Goal: Task Accomplishment & Management: Manage account settings

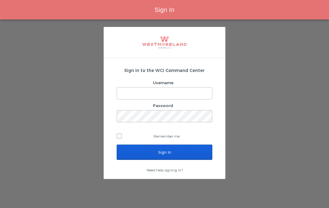
click at [180, 90] on input "Username" at bounding box center [164, 93] width 95 height 12
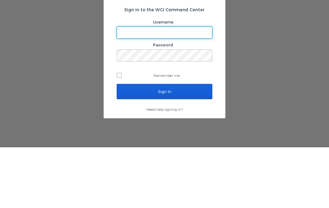
type input "lgambardella@westmoreland.nyc"
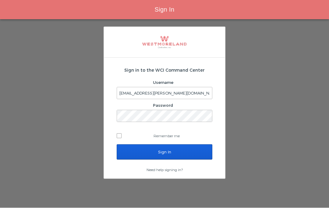
click at [192, 144] on input "Sign In" at bounding box center [165, 151] width 96 height 15
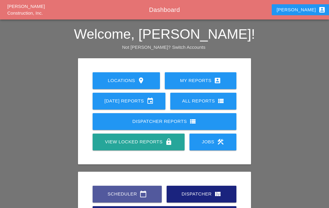
click at [138, 191] on div "Scheduler calendar_today" at bounding box center [127, 193] width 50 height 7
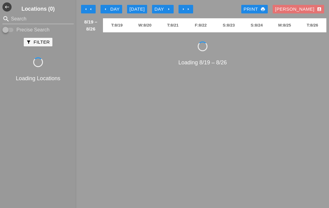
click at [114, 5] on button "arrow_left Day" at bounding box center [111, 9] width 22 height 9
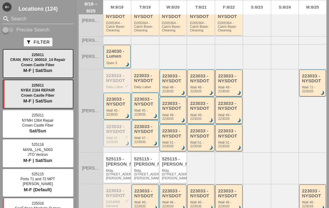
scroll to position [84, 0]
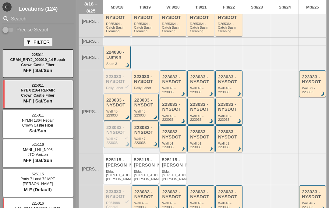
click at [119, 82] on div "223033 - NYSDOT check" at bounding box center [117, 79] width 23 height 10
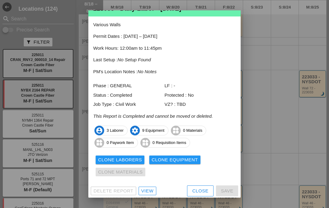
scroll to position [19, 0]
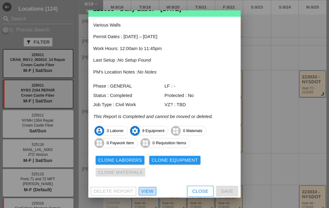
click at [151, 189] on link "View" at bounding box center [148, 191] width 18 height 9
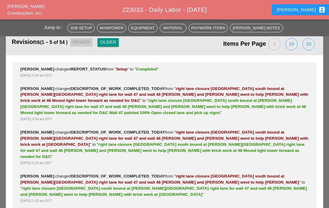
scroll to position [1308, 0]
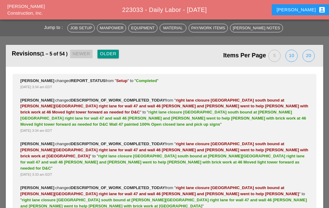
click at [114, 54] on div "Older" at bounding box center [108, 53] width 16 height 7
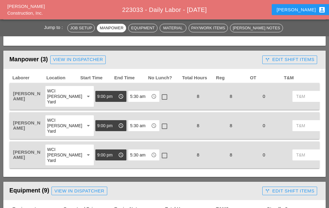
scroll to position [440, 0]
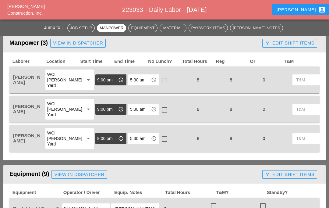
click at [303, 44] on div "call_split Edit Shift Items" at bounding box center [289, 43] width 49 height 7
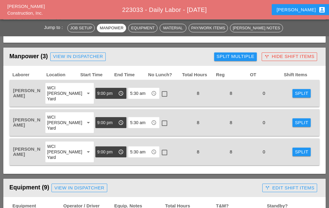
scroll to position [426, 0]
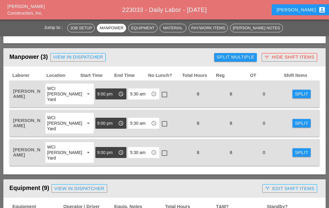
click at [247, 56] on div "Split Multiple" at bounding box center [235, 57] width 38 height 7
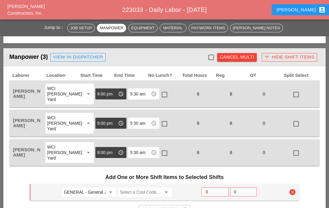
click at [211, 54] on div at bounding box center [211, 57] width 10 height 10
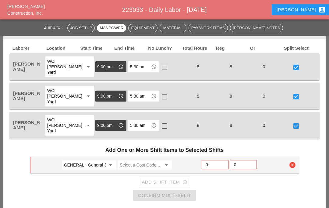
scroll to position [454, 0]
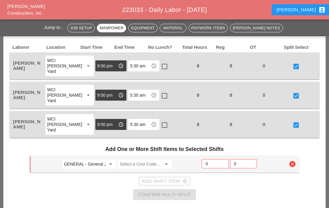
click at [99, 164] on input "GENERAL - General Job Costs" at bounding box center [85, 164] width 42 height 10
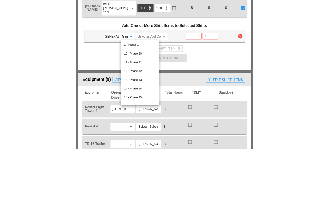
scroll to position [515, 0]
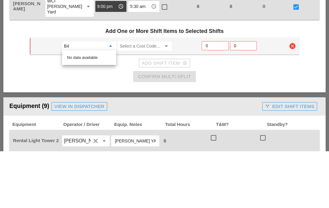
type input "B"
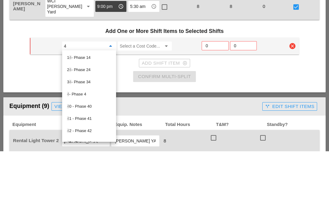
type input "47"
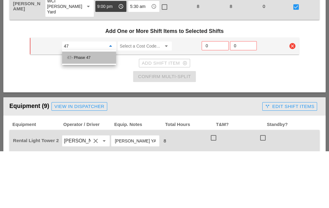
click at [93, 111] on div "47 - Phase 47" at bounding box center [89, 114] width 44 height 7
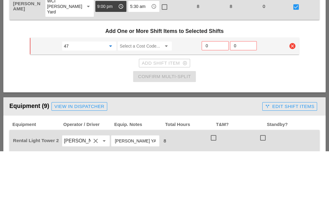
click at [146, 98] on input "Select a Cost Code..." at bounding box center [141, 103] width 42 height 10
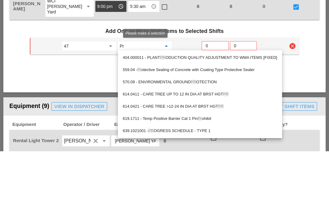
type input "Pro"
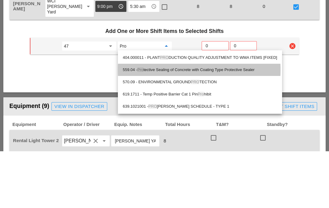
click at [179, 123] on div "559.04 - Pro tective Sealing of Concrete with Coating Type Protective Sealer" at bounding box center [200, 126] width 154 height 7
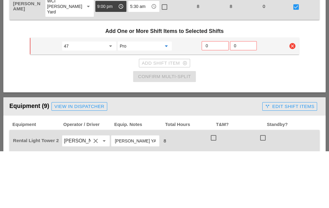
click at [214, 97] on input "0" at bounding box center [214, 102] width 19 height 10
type input "6"
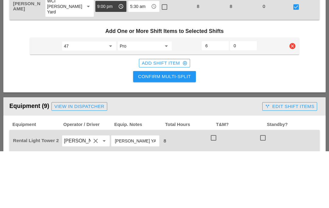
scroll to position [572, 0]
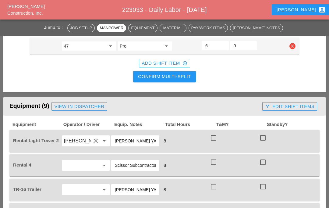
click at [188, 75] on div "Confirm Multi-Split" at bounding box center [164, 76] width 53 height 7
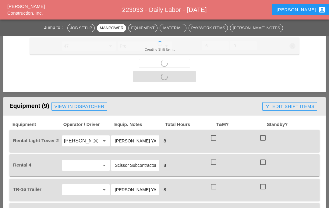
click at [218, 135] on div at bounding box center [213, 137] width 10 height 10
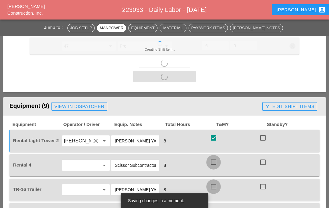
click at [216, 184] on div at bounding box center [213, 186] width 10 height 10
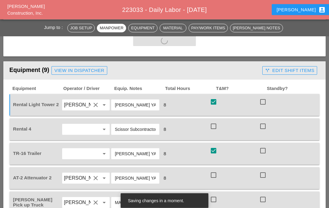
scroll to position [611, 0]
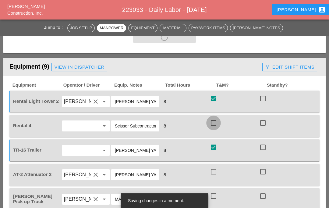
click at [211, 121] on div at bounding box center [213, 123] width 10 height 10
click at [214, 172] on div at bounding box center [213, 171] width 10 height 10
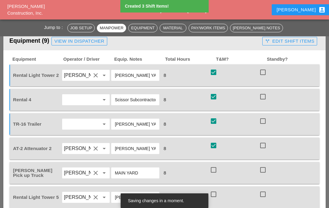
scroll to position [647, 0]
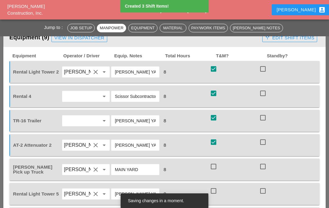
click at [212, 167] on div at bounding box center [213, 166] width 10 height 10
click at [214, 189] on div at bounding box center [213, 190] width 10 height 10
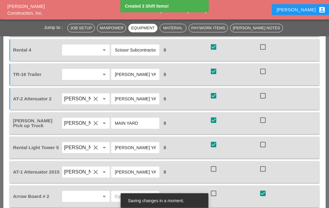
scroll to position [694, 0]
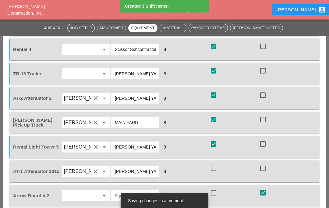
click at [213, 167] on div at bounding box center [213, 168] width 10 height 10
click at [213, 192] on div at bounding box center [213, 192] width 10 height 10
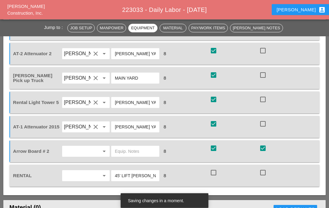
scroll to position [739, 0]
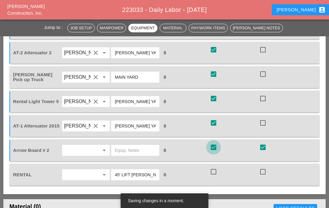
click at [216, 144] on div at bounding box center [213, 147] width 10 height 10
click at [217, 169] on div at bounding box center [213, 171] width 10 height 10
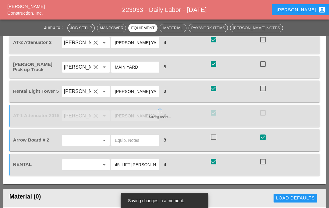
scroll to position [660, 0]
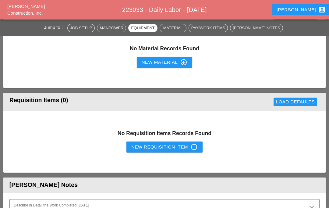
click at [171, 146] on div "New Requisition Item control_point" at bounding box center [164, 146] width 66 height 7
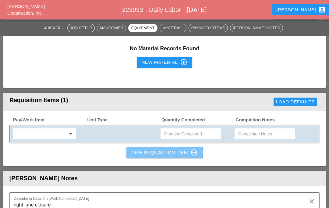
scroll to position [860, 0]
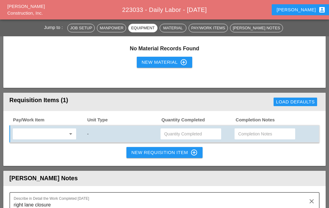
click at [53, 135] on input "text" at bounding box center [40, 134] width 51 height 10
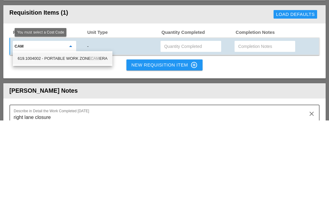
type input "Came"
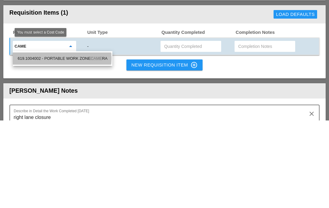
click at [81, 142] on div "619.1004002 - PORTABLE WORK ZONE CAME RA" at bounding box center [63, 145] width 90 height 7
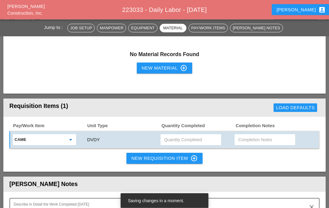
scroll to position [854, 0]
click at [193, 141] on input "text" at bounding box center [190, 140] width 53 height 10
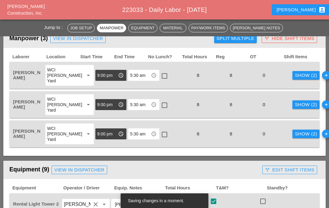
scroll to position [443, 0]
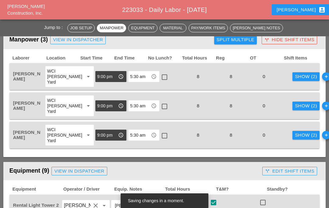
type input "2"
click at [295, 75] on div "Show (2)" at bounding box center [306, 76] width 22 height 7
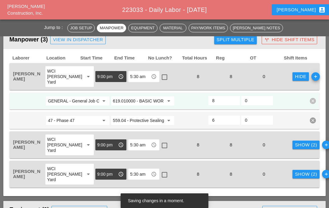
click at [295, 144] on div "Show (2)" at bounding box center [306, 144] width 22 height 7
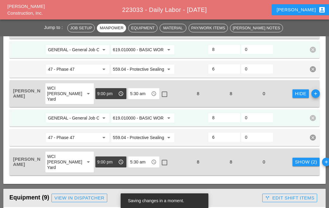
scroll to position [495, 0]
click at [292, 165] on button "Show (2)" at bounding box center [305, 161] width 27 height 9
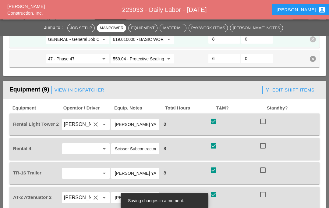
scroll to position [642, 0]
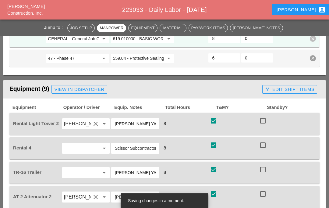
click at [299, 86] on div "call_split Edit Shift Items" at bounding box center [289, 89] width 49 height 7
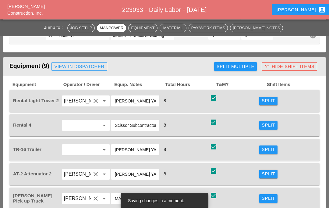
scroll to position [665, 0]
click at [271, 100] on div "Split" at bounding box center [267, 100] width 13 height 7
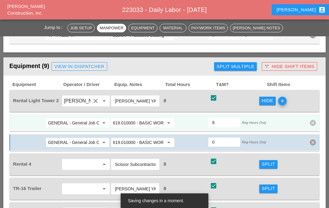
click at [140, 121] on input "619.010000 - BASIC WORK ZONE TRAFFIC CONTROL" at bounding box center [138, 123] width 51 height 10
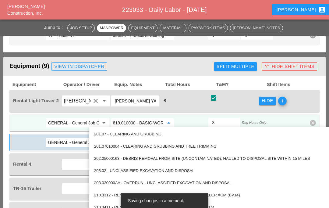
scroll to position [664, 0]
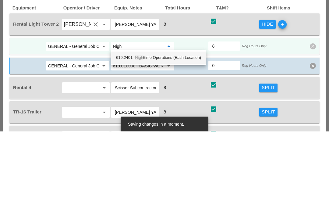
type input "Night"
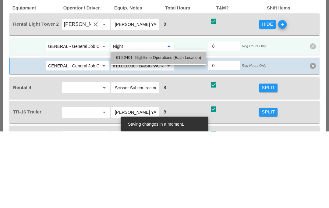
click at [147, 131] on div "619.2401 - Night time Operations (Each Location)" at bounding box center [158, 134] width 85 height 7
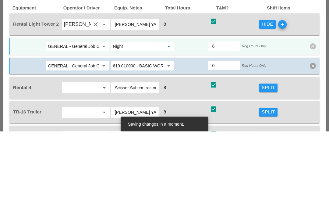
click at [88, 118] on input "GENERAL - General Job Costs" at bounding box center [73, 123] width 51 height 10
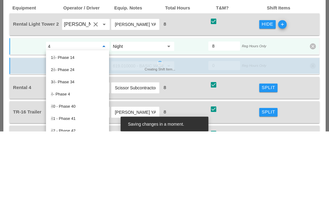
type input "47"
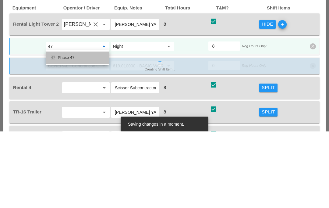
click at [83, 131] on div "47 - Phase 47" at bounding box center [77, 134] width 53 height 7
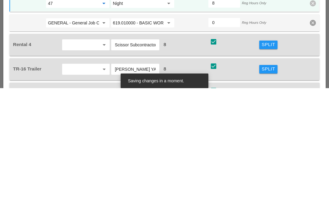
click at [271, 161] on div "Split" at bounding box center [267, 164] width 13 height 7
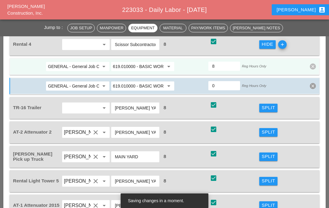
click at [86, 68] on input "GENERAL - General Job Costs" at bounding box center [73, 66] width 51 height 10
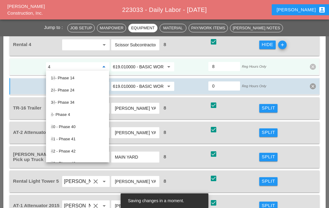
type input "47"
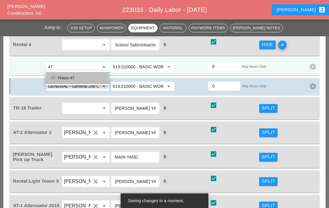
click at [84, 74] on div "47 - Phase 47" at bounding box center [77, 77] width 53 height 7
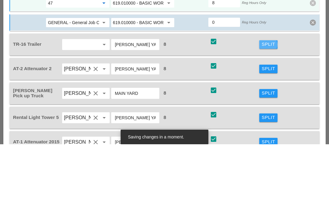
click at [267, 104] on div "Split" at bounding box center [267, 107] width 13 height 7
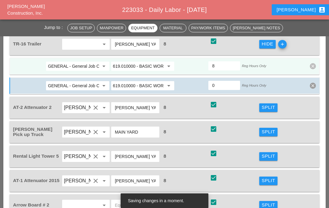
click at [90, 64] on input "GENERAL - General Job Costs" at bounding box center [73, 66] width 51 height 10
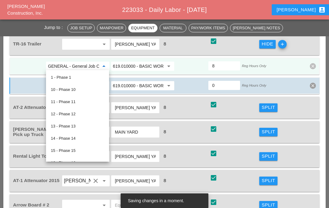
scroll to position [847, 0]
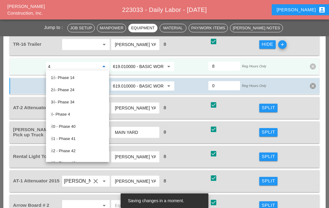
type input "47"
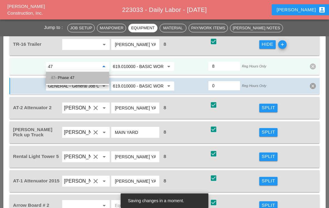
click at [90, 77] on div "47 - Phase 47" at bounding box center [77, 77] width 53 height 7
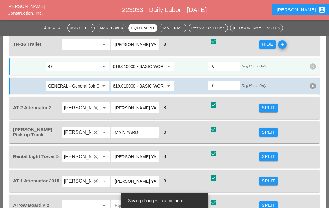
click at [139, 66] on input "619.010000 - BASIC WORK ZONE TRAFFIC CONTROL" at bounding box center [138, 66] width 51 height 10
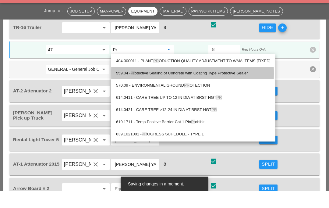
click at [191, 86] on div "559.04 - Pr otective Sealing of Concrete with Coating Type Protective Sealer" at bounding box center [193, 89] width 154 height 7
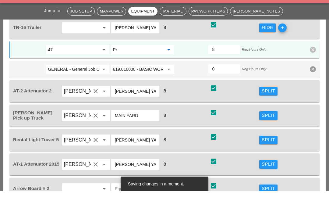
click at [146, 61] on input "Pr" at bounding box center [138, 66] width 51 height 10
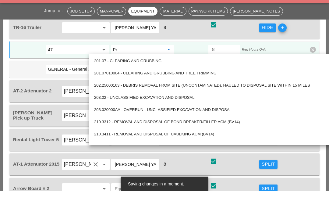
click at [135, 61] on input "Pr" at bounding box center [138, 66] width 51 height 10
click at [145, 61] on input "Pr" at bounding box center [138, 66] width 51 height 10
click at [157, 61] on input "Pr" at bounding box center [138, 66] width 51 height 10
click at [286, 72] on div "201.07 - CLEARING AND GRUBBING" at bounding box center [220, 78] width 253 height 12
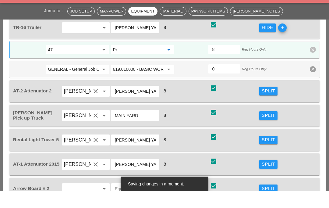
click at [149, 61] on input "Pr" at bounding box center [138, 66] width 51 height 10
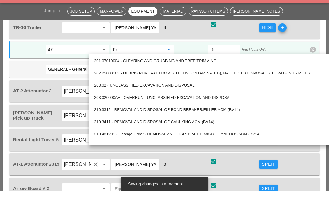
paste input "201.07 - CLEARING 559.04 - Protective Sealing of Concrete with Coating Type Pro…"
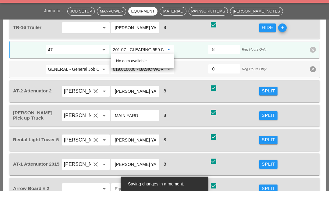
click at [88, 61] on input "47" at bounding box center [73, 66] width 51 height 10
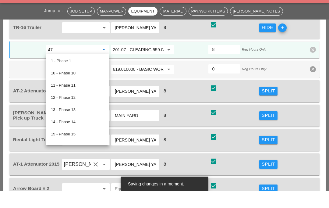
click at [156, 61] on input "201.07 - CLEARING 559.04 - Protective Sealing of Concrete with Coating Type Pro…" at bounding box center [138, 66] width 51 height 10
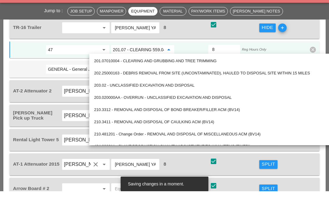
paste input "559.04 - Protective Sealing of Concrete with Coating Type Protective Sealer"
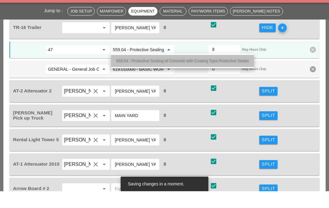
click at [148, 75] on span "559.04 - Protective Sealing of Concrete with Coating Type Protective Sealer" at bounding box center [182, 77] width 133 height 5
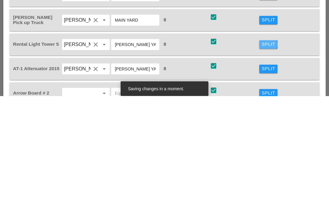
type input "559.04 - Protective Sealing of Concrete with Coating Type Protective Sealer"
click at [268, 153] on div "Split" at bounding box center [267, 156] width 13 height 7
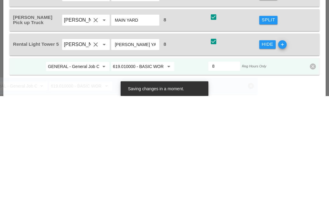
scroll to position [960, 0]
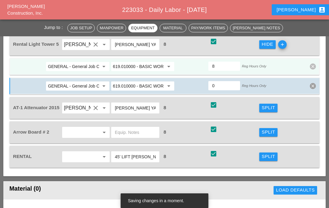
click at [144, 68] on input "619.010000 - BASIC WORK ZONE TRAFFIC CONTROL" at bounding box center [138, 66] width 51 height 10
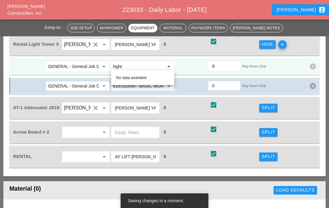
click at [138, 78] on div "No data available" at bounding box center [142, 77] width 53 height 7
click at [142, 66] on input "Nght" at bounding box center [138, 66] width 51 height 10
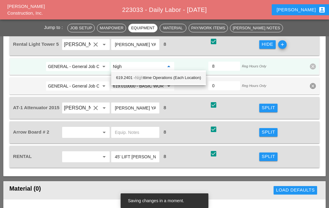
click at [89, 66] on input "GENERAL - General Job Costs" at bounding box center [73, 66] width 51 height 10
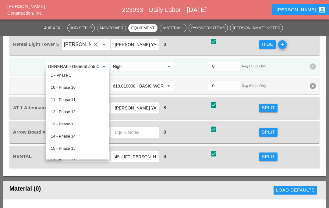
click at [47, 192] on div "Material (0)" at bounding box center [82, 190] width 146 height 12
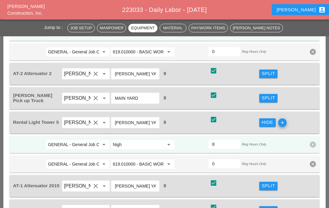
scroll to position [883, 0]
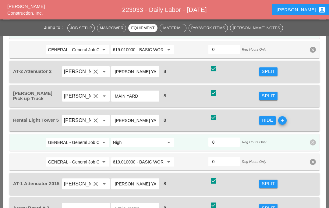
click at [141, 141] on input "Nigh" at bounding box center [138, 143] width 51 height 10
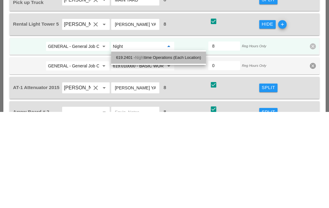
click at [162, 148] on div "619.2401 - Night time Operations (Each Location)" at bounding box center [158, 154] width 85 height 12
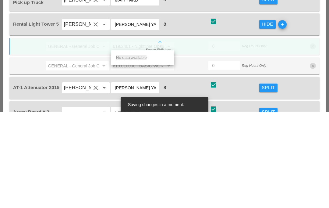
type input "619.2401 - Nighttime Operations (Each Location"
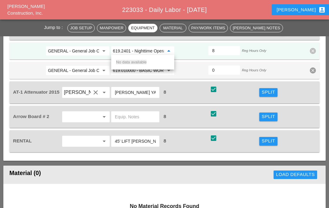
click at [90, 46] on input "GENERAL - General Job Costs" at bounding box center [73, 51] width 51 height 10
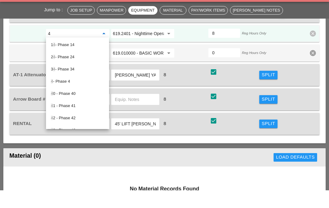
type input "47"
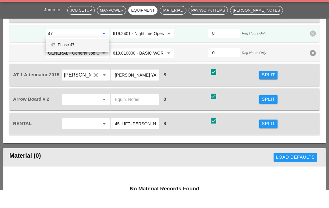
click at [81, 59] on div "47 - Phase 47" at bounding box center [77, 62] width 53 height 7
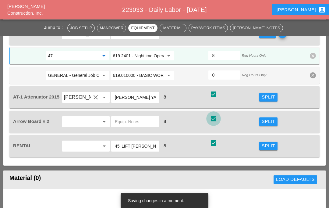
scroll to position [970, 0]
click at [218, 118] on div at bounding box center [213, 118] width 10 height 10
click at [267, 149] on button "Split" at bounding box center [268, 146] width 18 height 9
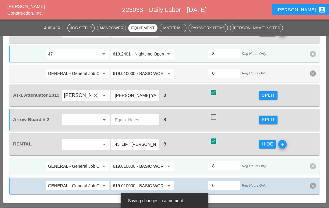
scroll to position [974, 0]
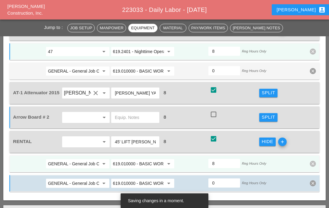
click at [159, 162] on input "619.010000 - BASIC WORK ZONE TRAFFIC CONTROL" at bounding box center [138, 164] width 51 height 10
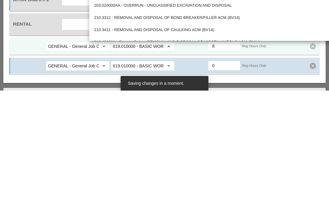
paste input "559.04 - Protective Sealing of Concrete with Coating Type Protective Sealer"
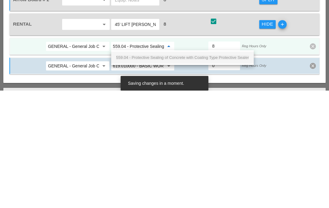
click at [77, 159] on input "GENERAL - General Job Costs" at bounding box center [73, 164] width 51 height 10
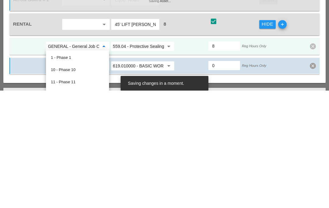
click at [146, 159] on input "559.04 - Protective Sealing of Concrete with Coating Type Protective Sealer" at bounding box center [138, 164] width 51 height 10
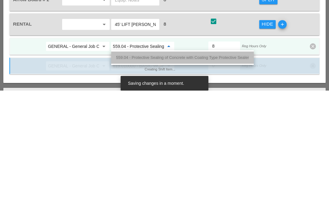
click at [156, 172] on span "559.04 - Protective Sealing of Concrete with Coating Type Protective Sealer" at bounding box center [182, 174] width 133 height 5
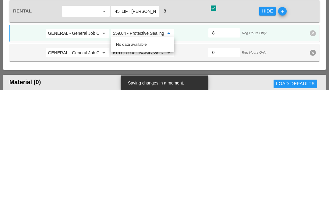
scroll to position [989, 0]
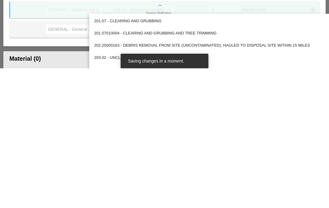
type input "559.04 - Protective Sealing of Concrete with Coating Type Protective Sealer"
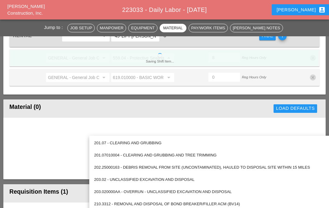
scroll to position [1070, 0]
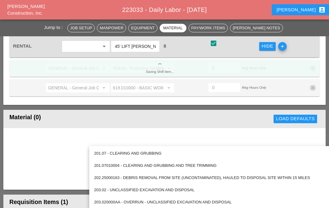
click at [65, 70] on div "GENERAL - General Job Costs arrow_drop_down" at bounding box center [78, 68] width 64 height 10
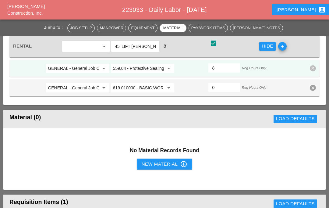
click at [91, 66] on input "GENERAL - General Job Costs" at bounding box center [73, 68] width 51 height 10
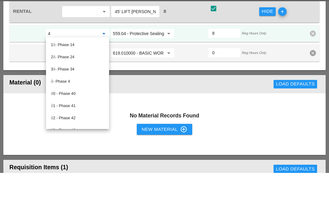
type input "47"
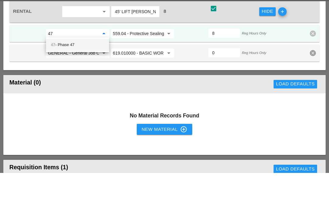
click at [79, 76] on div "47 - Phase 47" at bounding box center [77, 79] width 53 height 7
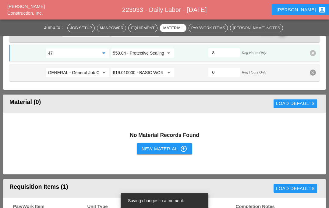
scroll to position [1083, 0]
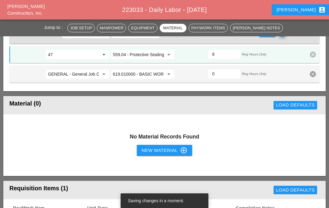
click at [314, 74] on icon "clear" at bounding box center [313, 74] width 6 height 6
click at [308, 61] on div "Confirm delete" at bounding box center [303, 59] width 30 height 7
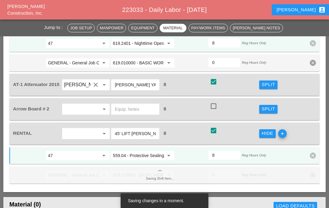
scroll to position [957, 0]
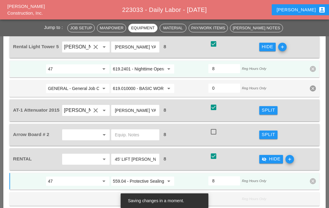
click at [316, 84] on div "GENERAL - General Job Costs arrow_drop_down 619.010000 - BASIC WORK ZONE TRAFFI…" at bounding box center [164, 88] width 310 height 17
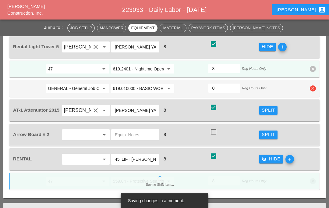
click at [315, 86] on icon "clear" at bounding box center [313, 88] width 6 height 6
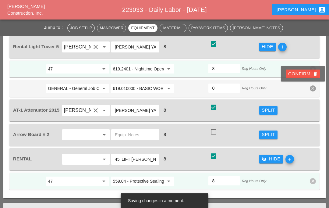
click at [302, 75] on div "Confirm delete" at bounding box center [303, 73] width 30 height 7
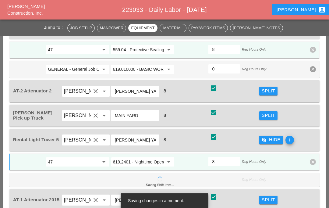
scroll to position [850, 0]
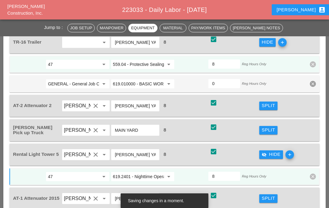
click at [314, 82] on icon "clear" at bounding box center [313, 84] width 6 height 6
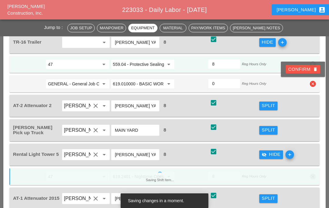
click at [306, 70] on div "Confirm delete" at bounding box center [303, 69] width 30 height 7
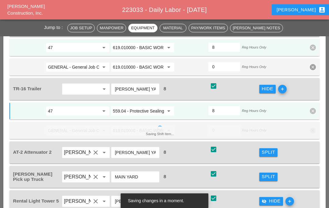
scroll to position [782, 0]
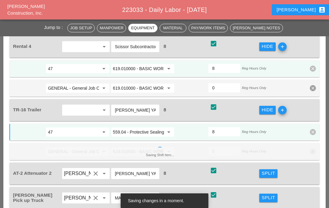
click at [299, 119] on div "TR-16 Trailer arrow_drop_down BRUCKNER YARD 8 check_box check Hide add" at bounding box center [164, 110] width 310 height 22
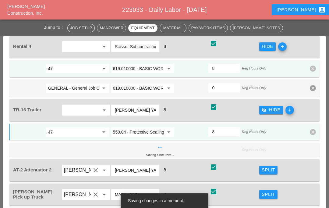
click at [315, 83] on div "GENERAL - General Job Costs arrow_drop_down 619.010000 - BASIC WORK ZONE TRAFFI…" at bounding box center [164, 87] width 310 height 17
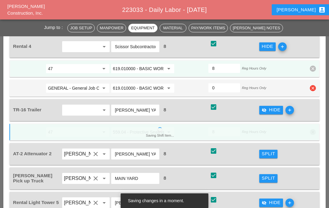
click at [314, 88] on icon "clear" at bounding box center [313, 88] width 6 height 6
click at [301, 71] on div "Confirm delete" at bounding box center [303, 73] width 30 height 7
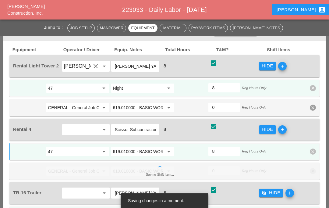
scroll to position [699, 0]
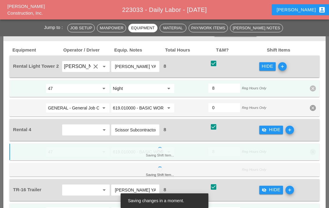
click at [314, 105] on icon "clear" at bounding box center [313, 108] width 6 height 6
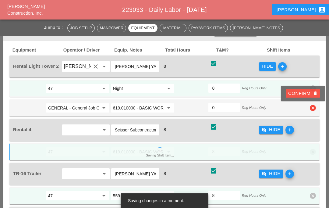
click at [304, 93] on div "Confirm delete" at bounding box center [303, 93] width 30 height 7
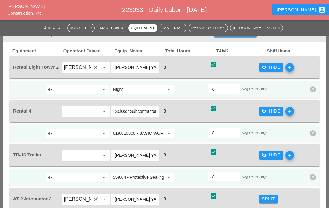
scroll to position [698, 0]
click at [149, 133] on input "619.010000 - BASIC WORK ZONE TRAFFIC CONTROL" at bounding box center [138, 133] width 51 height 10
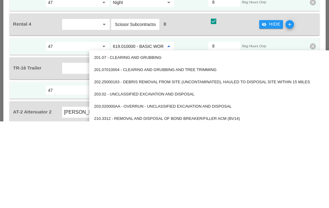
paste input "559.04 - Protective Sealing of Concrete with Coating Type Protective Sealer"
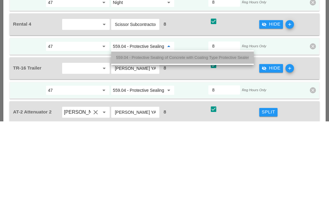
click at [174, 142] on span "559.04 - Protective Sealing of Concrete with Coating Type Protective Sealer" at bounding box center [182, 144] width 133 height 5
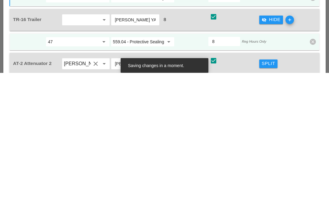
scroll to position [703, 0]
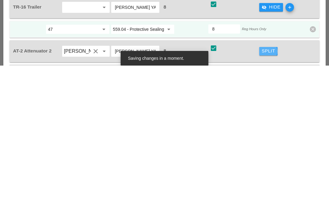
type input "559.04 - Protective Sealing of Concrete with Coating Type Protective Sealer"
click at [270, 190] on div "Split" at bounding box center [267, 193] width 13 height 7
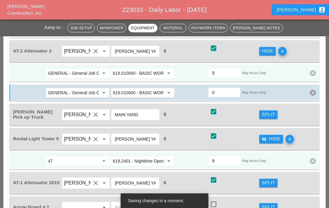
click at [53, 71] on input "GENERAL - General Job Costs" at bounding box center [73, 73] width 51 height 10
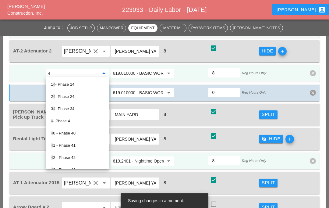
type input "47"
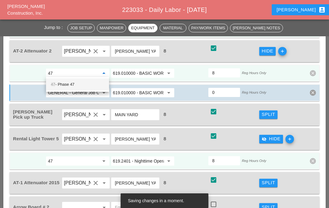
click at [79, 86] on div "47 - Phase 47" at bounding box center [77, 84] width 53 height 7
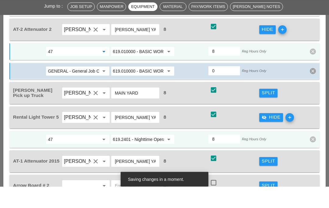
click at [316, 89] on icon "clear" at bounding box center [313, 92] width 6 height 6
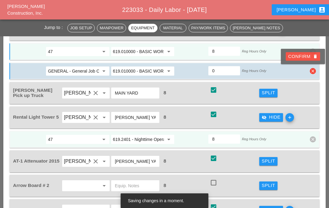
click at [304, 58] on div "Confirm delete" at bounding box center [303, 56] width 30 height 7
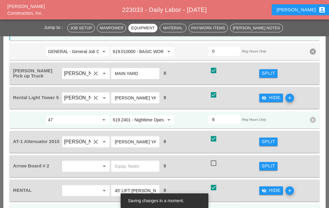
click at [268, 142] on div "Split" at bounding box center [267, 141] width 13 height 7
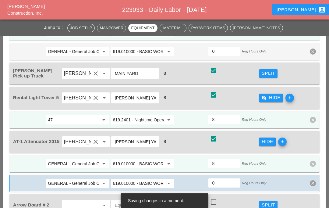
click at [90, 162] on input "GENERAL - General Job Costs" at bounding box center [73, 164] width 51 height 10
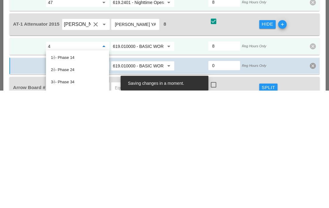
type input "47"
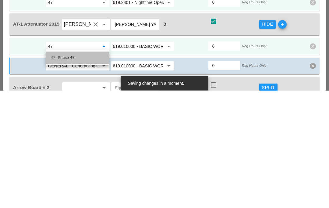
click at [89, 169] on div "47 - Phase 47" at bounding box center [77, 175] width 53 height 12
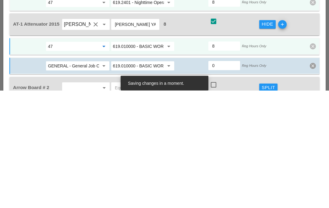
click at [319, 175] on div "GENERAL - General Job Costs arrow_drop_down 619.010000 - BASIC WORK ZONE TRAFFI…" at bounding box center [164, 183] width 310 height 17
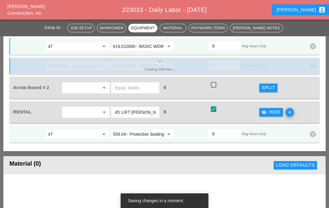
click at [314, 62] on div "Creating Shift Item... GENERAL - General Job Costs arrow_drop_down 619.010000 -…" at bounding box center [164, 65] width 310 height 17
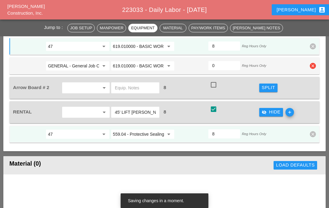
click at [313, 67] on icon "clear" at bounding box center [313, 66] width 6 height 6
click at [304, 51] on div "Confirm delete" at bounding box center [303, 51] width 30 height 7
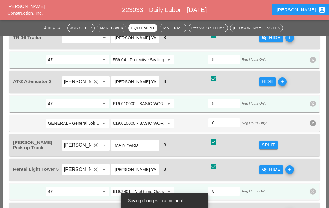
scroll to position [799, 0]
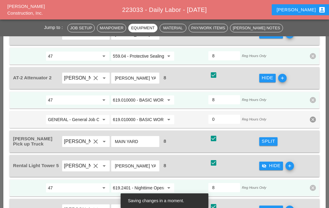
click at [268, 139] on div "Split" at bounding box center [267, 141] width 13 height 7
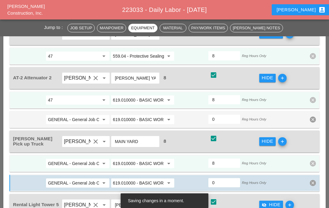
click at [93, 160] on input "GENERAL - General Job Costs" at bounding box center [73, 163] width 51 height 10
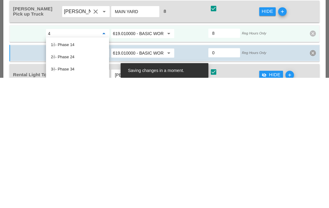
type input "47"
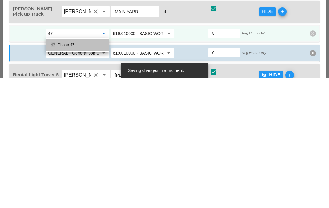
click at [84, 171] on div "47 - Phase 47" at bounding box center [77, 174] width 53 height 7
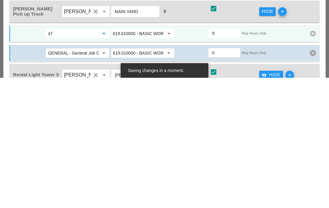
click at [310, 180] on icon "clear" at bounding box center [313, 183] width 6 height 6
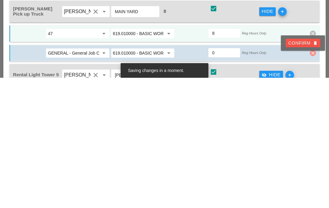
scroll to position [929, 0]
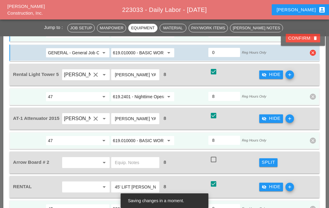
click at [306, 39] on div "Confirm delete" at bounding box center [303, 38] width 30 height 7
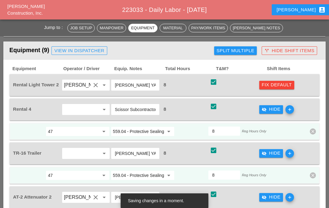
scroll to position [677, 0]
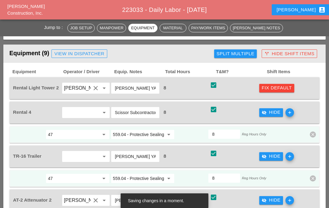
click at [287, 85] on div "Fix Default" at bounding box center [276, 87] width 30 height 7
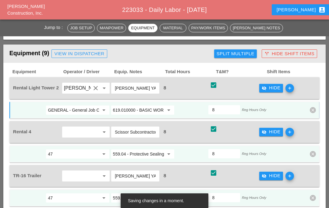
click at [142, 108] on input "619.010000 - BASIC WORK ZONE TRAFFIC CONTROL" at bounding box center [138, 110] width 51 height 10
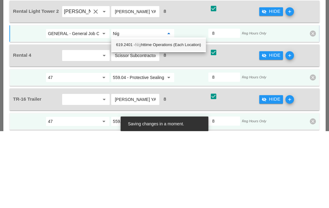
type input "Nigh"
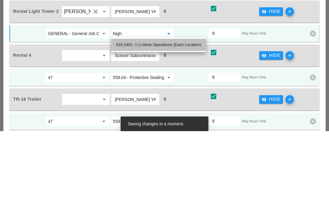
click at [165, 118] on div "619.2401 - Nigh ttime Operations (Each Location)" at bounding box center [158, 121] width 85 height 7
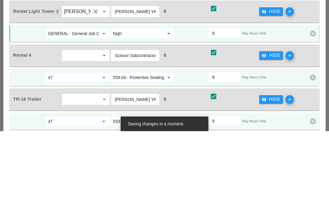
click at [90, 105] on input "GENERAL - General Job Costs" at bounding box center [73, 110] width 51 height 10
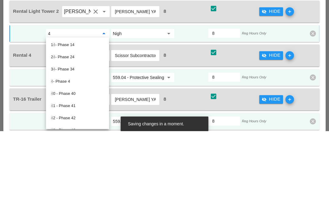
type input "47"
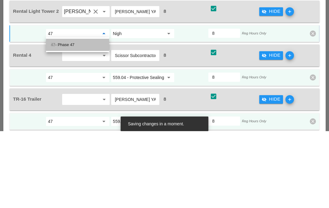
click at [91, 118] on div "47 - Phase 47" at bounding box center [77, 121] width 53 height 7
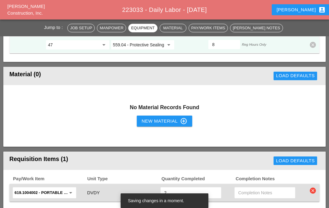
scroll to position [1099, 0]
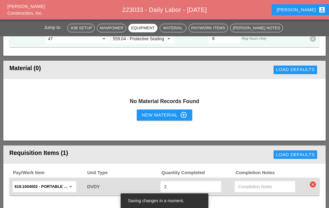
click at [314, 183] on icon "clear" at bounding box center [313, 184] width 6 height 6
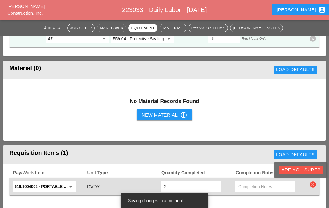
click at [306, 167] on div "Are you Sure?" at bounding box center [300, 169] width 39 height 7
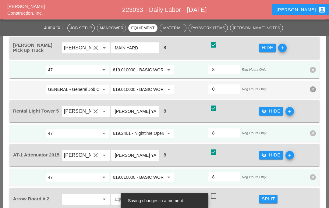
scroll to position [887, 0]
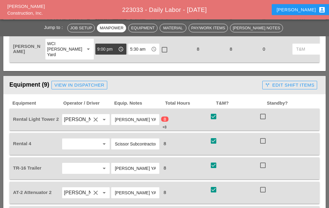
scroll to position [529, 0]
click at [308, 84] on div "call_split Edit Shift Items" at bounding box center [289, 85] width 49 height 7
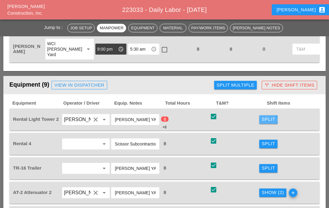
click at [265, 121] on div "Split" at bounding box center [267, 119] width 13 height 7
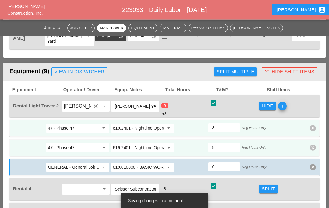
scroll to position [542, 0]
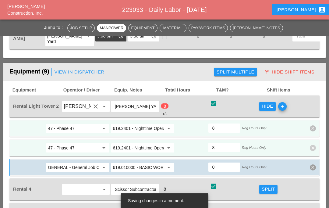
click at [314, 148] on icon "clear" at bounding box center [313, 148] width 6 height 6
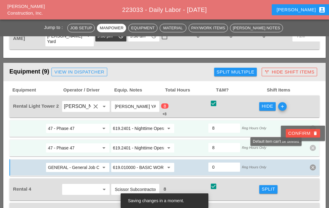
click at [293, 155] on div "47 - Phase 47 arrow_drop_down 619.2401 - Nighttime Operations (Each Location) a…" at bounding box center [164, 147] width 310 height 17
click at [227, 148] on input "8" at bounding box center [224, 147] width 24 height 10
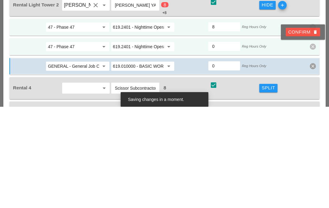
type input "0"
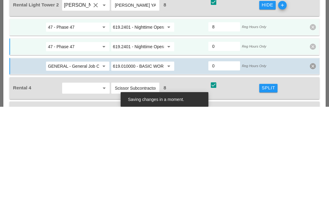
click at [313, 164] on icon "clear" at bounding box center [313, 167] width 6 height 6
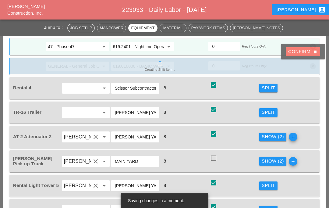
click at [302, 54] on div "Confirm delete" at bounding box center [303, 51] width 30 height 7
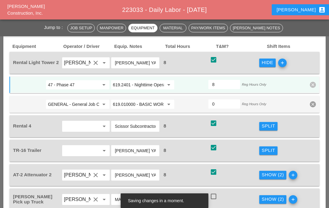
scroll to position [583, 0]
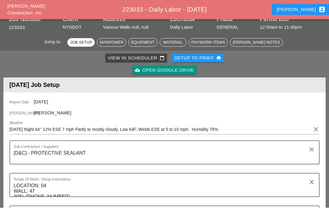
scroll to position [26, 0]
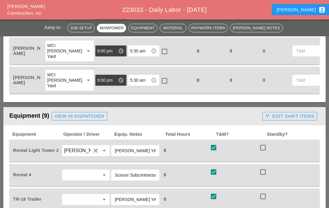
click at [302, 118] on div "call_split Edit Shift Items" at bounding box center [289, 116] width 49 height 7
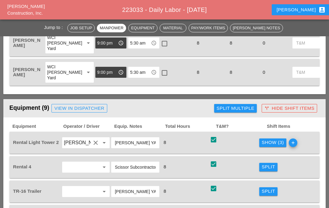
scroll to position [507, 0]
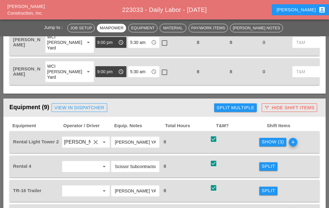
click at [276, 142] on div "Show (3)" at bounding box center [272, 141] width 22 height 7
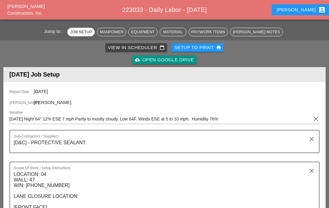
scroll to position [0, 0]
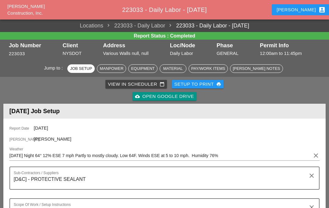
click at [126, 84] on div "View in Scheduler calendar_today" at bounding box center [136, 84] width 57 height 7
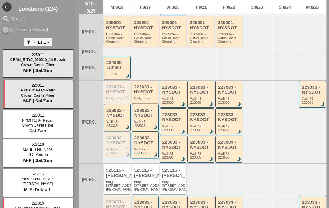
scroll to position [73, 0]
click at [117, 120] on div "Wall 45 - 223033" at bounding box center [117, 124] width 23 height 8
click at [115, 115] on div "223033 - NYSDOT" at bounding box center [117, 113] width 23 height 10
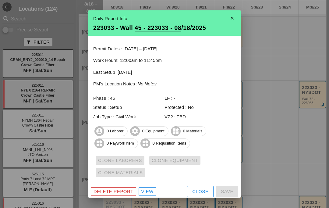
click at [124, 190] on div "Delete Report" at bounding box center [113, 191] width 40 height 7
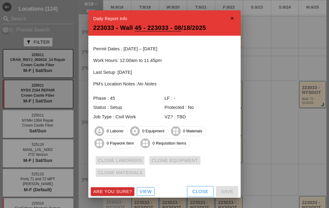
click at [121, 192] on div "Are you sure?" at bounding box center [112, 191] width 39 height 7
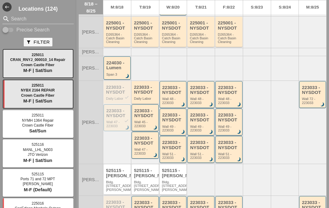
click at [117, 125] on div "Wall 47 - 223033" at bounding box center [117, 124] width 23 height 8
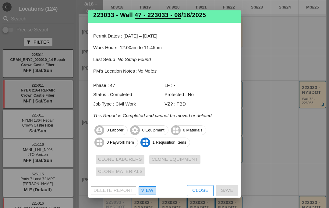
scroll to position [12, 0]
click at [149, 189] on div "View" at bounding box center [147, 190] width 12 height 7
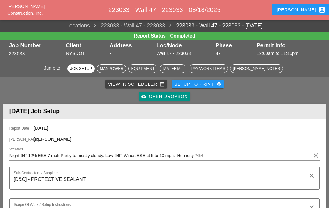
click at [259, 70] on div "[PERSON_NAME] Notes" at bounding box center [256, 68] width 47 height 6
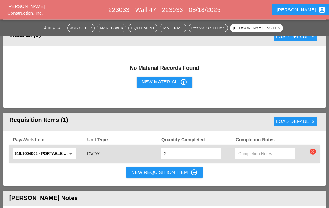
scroll to position [466, 0]
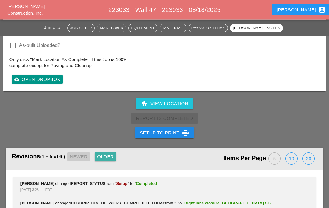
click at [114, 156] on div "Older" at bounding box center [105, 156] width 16 height 7
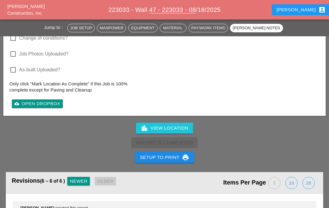
scroll to position [820, 0]
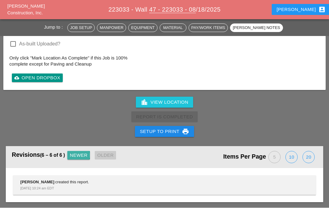
click at [84, 155] on div "Newer" at bounding box center [79, 155] width 18 height 7
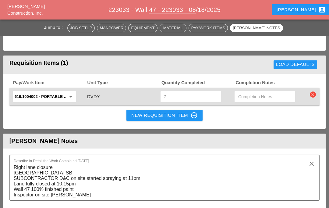
scroll to position [538, 0]
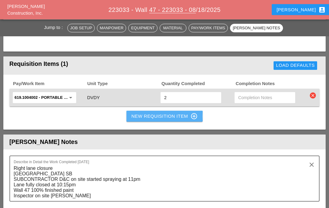
click at [167, 117] on div "New Requisition Item control_point" at bounding box center [164, 116] width 66 height 7
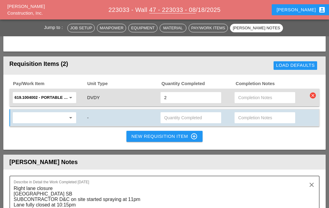
click at [51, 116] on input "text" at bounding box center [40, 118] width 51 height 10
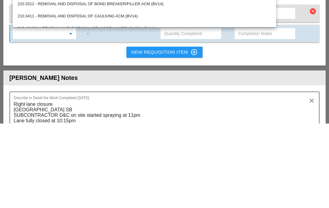
paste input "559.04 - Protective Sealing of Concrete with Coating Type Protective Sealer"
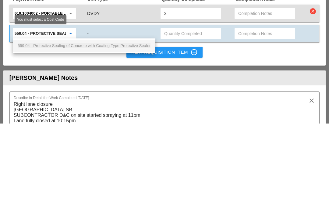
click at [71, 128] on span "559.04 - Protective Sealing of Concrete with Coating Type Protective Sealer" at bounding box center [84, 130] width 133 height 5
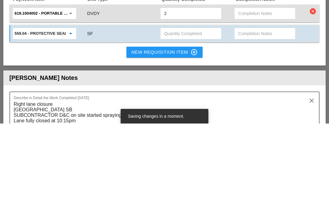
type input "559.04 - Protective Sealing of Concrete with Coating Type Protective Sealer"
click at [250, 113] on input "text" at bounding box center [264, 118] width 53 height 10
type input "Waiting"
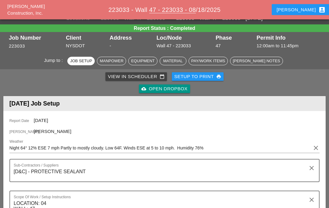
scroll to position [0, 0]
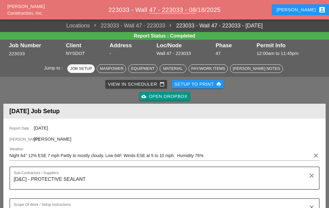
click at [137, 85] on div "View in Scheduler calendar_today" at bounding box center [136, 84] width 57 height 7
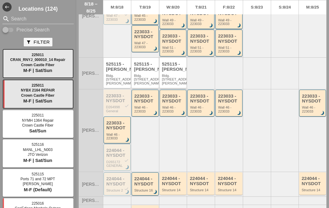
scroll to position [180, 0]
click at [113, 137] on div "Wall 46 - 223033" at bounding box center [117, 136] width 23 height 8
click at [119, 132] on div "Wall 46 - 223033" at bounding box center [117, 136] width 23 height 8
click at [116, 126] on div "223033 - NYSDOT" at bounding box center [117, 125] width 23 height 10
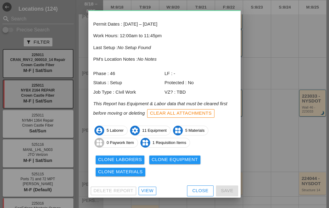
scroll to position [24, 0]
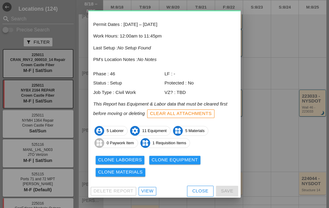
click at [147, 189] on div "View" at bounding box center [147, 190] width 12 height 7
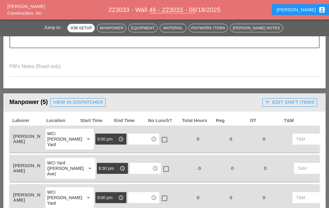
scroll to position [288, 0]
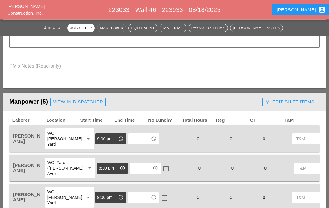
click at [97, 102] on div "View in Dispatcher" at bounding box center [78, 102] width 50 height 7
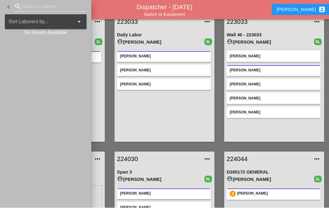
scroll to position [26, 0]
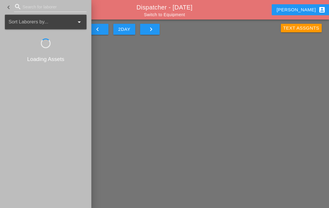
scroll to position [26, 0]
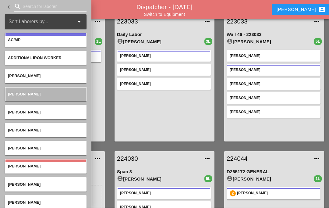
click at [37, 8] on input "Search for laborer" at bounding box center [50, 7] width 55 height 10
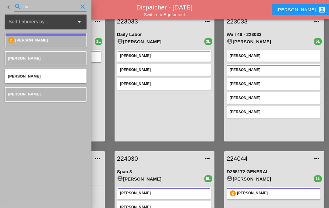
type input "[PERSON_NAME]"
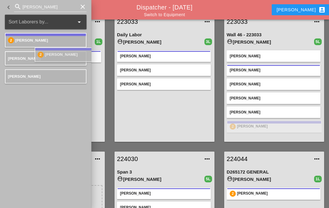
type input "[PERSON_NAME]"
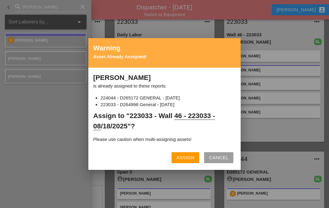
click at [188, 157] on div "Assign" at bounding box center [185, 157] width 18 height 7
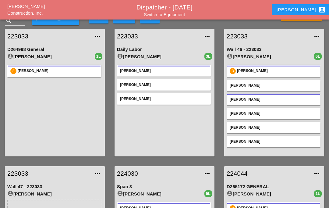
click at [242, 36] on link "223033" at bounding box center [267, 36] width 83 height 9
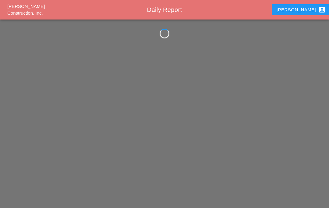
scroll to position [26, 0]
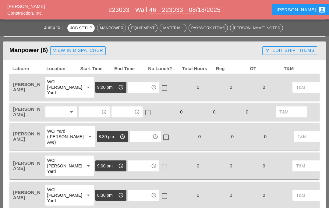
click at [293, 51] on div "call_split Edit Shift Items" at bounding box center [289, 50] width 49 height 7
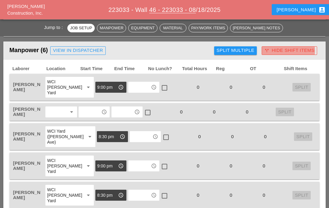
scroll to position [339, 0]
click at [246, 51] on div "Split Multiple" at bounding box center [235, 50] width 38 height 7
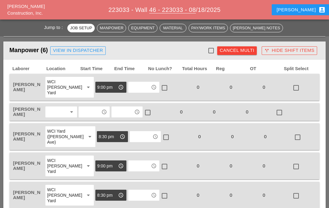
click at [211, 52] on div at bounding box center [211, 50] width 10 height 10
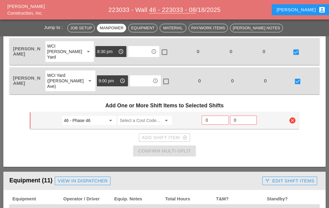
click at [150, 120] on input "Select a Cost Code..." at bounding box center [141, 120] width 42 height 10
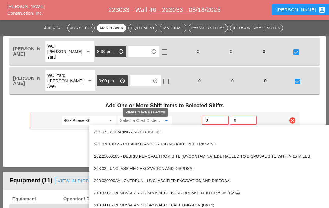
scroll to position [482, 0]
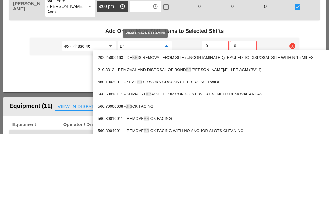
type input "Bri"
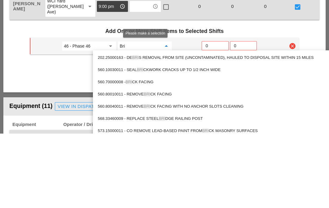
click at [154, 153] on div "560.70000008 - BRI CK FACING" at bounding box center [224, 156] width 252 height 7
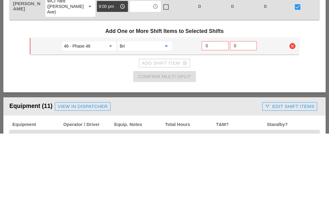
click at [213, 115] on input "0" at bounding box center [214, 120] width 19 height 10
type input "6"
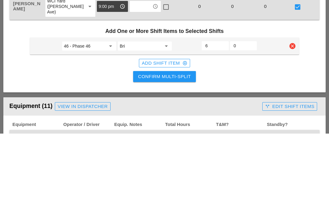
click at [183, 148] on div "Confirm Multi-Split" at bounding box center [164, 151] width 53 height 7
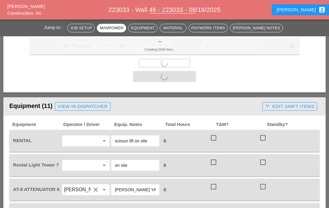
scroll to position [562, 0]
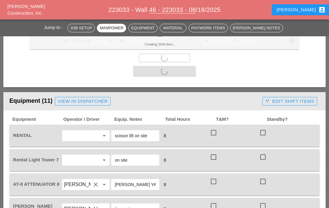
click at [214, 133] on div at bounding box center [213, 132] width 10 height 10
click at [214, 158] on div at bounding box center [213, 157] width 10 height 10
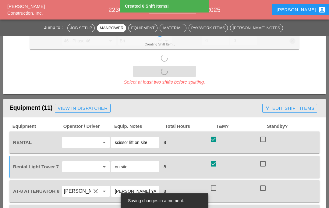
scroll to position [618, 0]
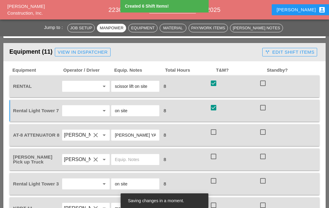
click at [213, 158] on div at bounding box center [213, 156] width 10 height 10
click at [214, 135] on div at bounding box center [213, 132] width 10 height 10
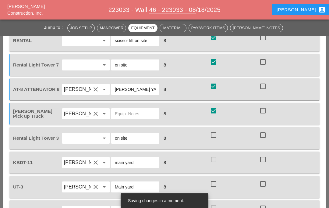
scroll to position [665, 0]
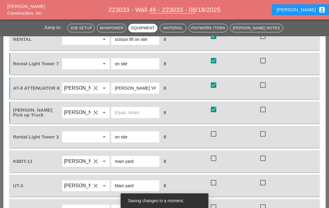
click at [214, 134] on div at bounding box center [213, 133] width 10 height 10
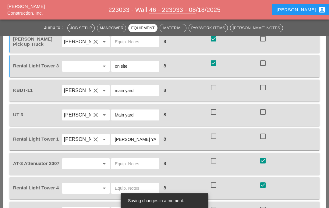
click at [214, 136] on div at bounding box center [213, 136] width 10 height 10
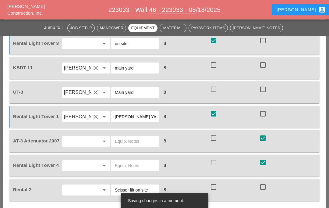
scroll to position [687, 0]
click at [263, 138] on div at bounding box center [263, 138] width 10 height 10
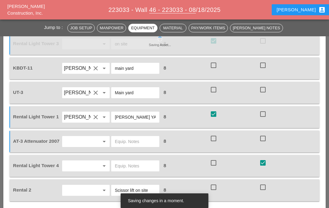
click at [213, 139] on div at bounding box center [213, 138] width 10 height 10
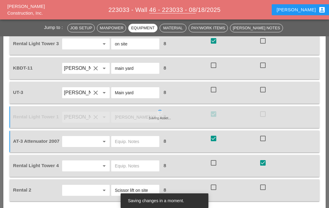
click at [261, 138] on div at bounding box center [263, 138] width 10 height 10
click at [214, 139] on div at bounding box center [213, 138] width 10 height 10
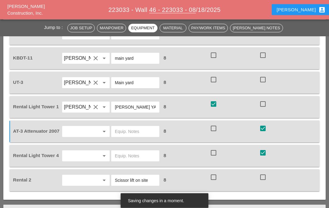
scroll to position [697, 0]
click at [213, 176] on div at bounding box center [213, 177] width 10 height 10
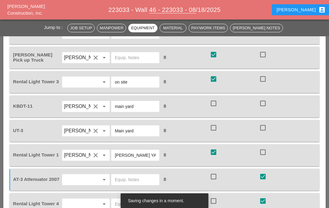
scroll to position [630, 0]
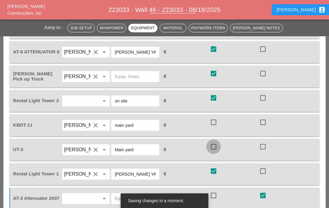
click at [213, 146] on div at bounding box center [213, 146] width 10 height 10
click at [213, 122] on div at bounding box center [213, 122] width 10 height 10
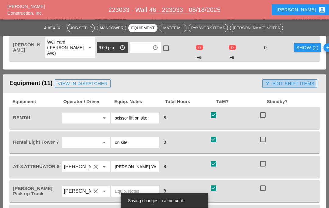
click at [285, 86] on div "call_split Edit Shift Items" at bounding box center [289, 83] width 49 height 7
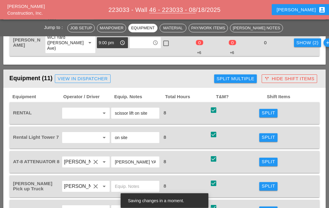
scroll to position [521, 0]
click at [266, 112] on div "Split" at bounding box center [267, 112] width 13 height 7
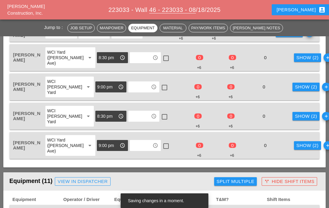
scroll to position [418, 0]
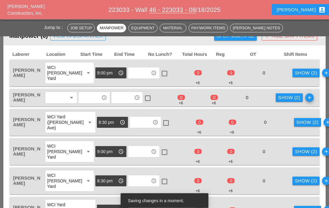
click at [295, 74] on div "Show (2)" at bounding box center [306, 73] width 22 height 7
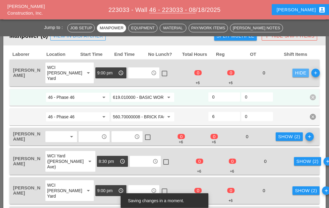
scroll to position [354, 0]
click at [223, 95] on input "0" at bounding box center [224, 97] width 24 height 10
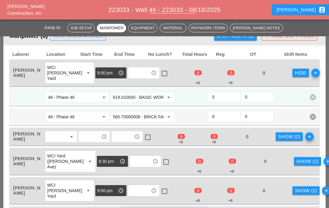
scroll to position [353, 0]
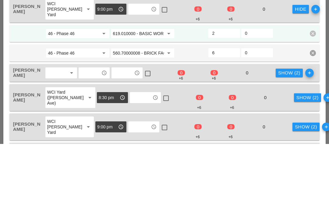
type input "2"
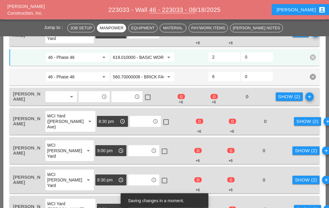
scroll to position [389, 0]
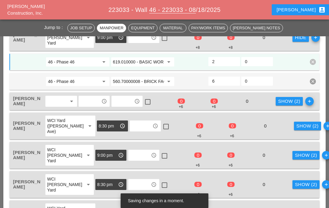
click at [259, 154] on div "0" at bounding box center [275, 155] width 32 height 8
click at [291, 102] on div "Show (2)" at bounding box center [289, 101] width 22 height 7
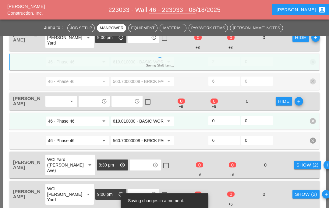
click at [223, 123] on input "0" at bounding box center [224, 121] width 24 height 10
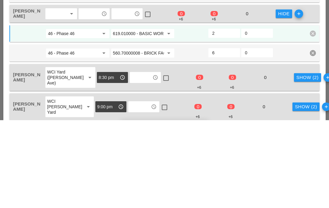
type input "2"
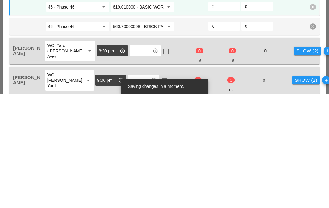
click at [296, 162] on div "Show (2)" at bounding box center [307, 165] width 22 height 7
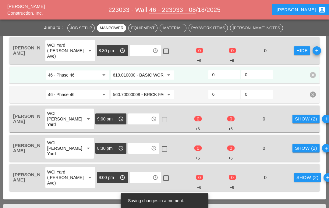
click at [226, 74] on input "0" at bounding box center [224, 75] width 24 height 10
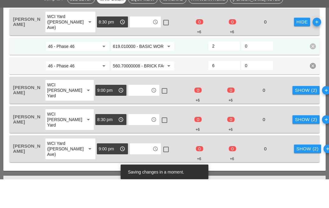
type input "2"
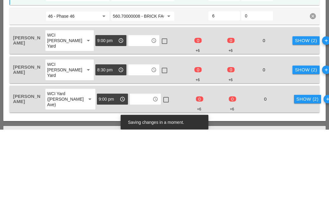
click at [295, 116] on div "Show (2)" at bounding box center [306, 119] width 22 height 7
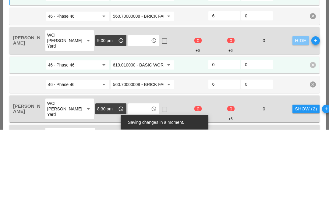
scroll to position [581, 0]
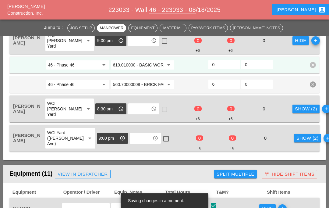
click at [232, 65] on input "0" at bounding box center [224, 65] width 24 height 10
type input "2"
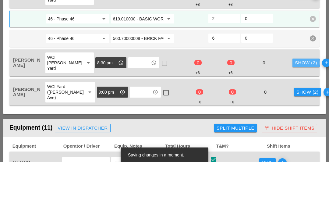
click at [295, 105] on div "Show (2)" at bounding box center [306, 108] width 22 height 7
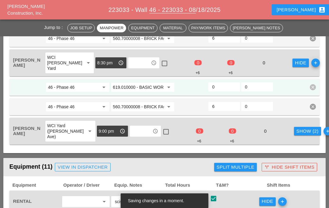
click at [231, 84] on input "0" at bounding box center [224, 87] width 24 height 10
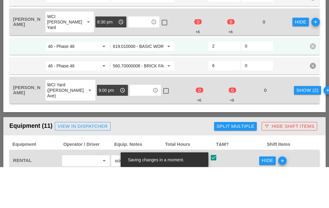
type input "2"
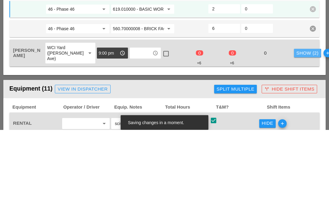
click at [296, 128] on div "Show (2)" at bounding box center [307, 131] width 22 height 7
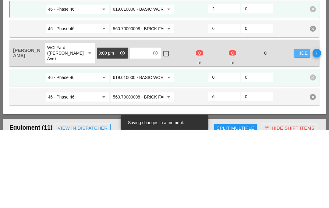
scroll to position [705, 0]
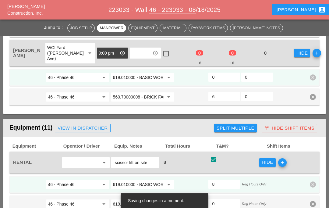
click at [228, 79] on input "0" at bounding box center [224, 77] width 24 height 10
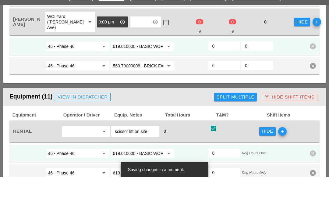
type input "2"
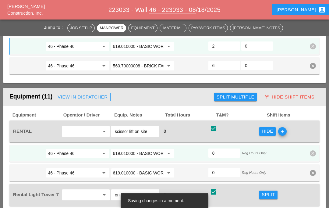
scroll to position [730, 0]
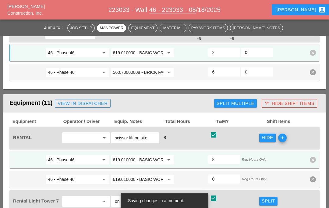
click at [149, 72] on input "560.70000008 - BRICK FACING" at bounding box center [138, 72] width 51 height 10
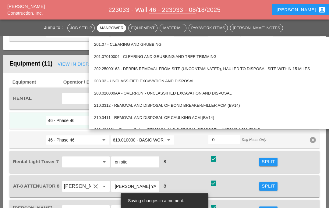
scroll to position [728, 0]
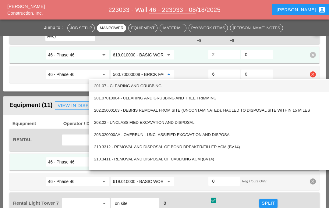
click at [195, 181] on div at bounding box center [191, 181] width 33 height 11
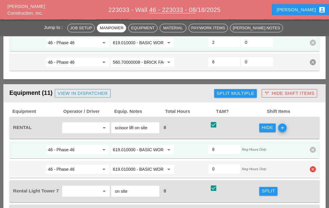
scroll to position [738, 0]
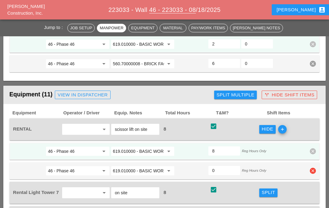
click at [144, 151] on input "619.010000 - BASIC WORK ZONE TRAFFIC CONTROL" at bounding box center [138, 151] width 51 height 10
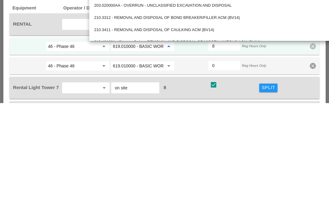
paste input "560.70000008 - BRICK FACING"
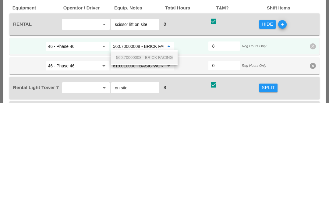
click at [147, 156] on div "560.70000008 - BRICK FACING" at bounding box center [144, 162] width 57 height 12
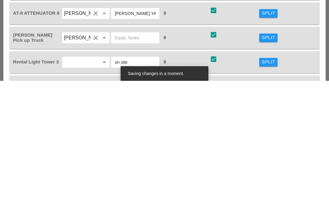
scroll to position [816, 0]
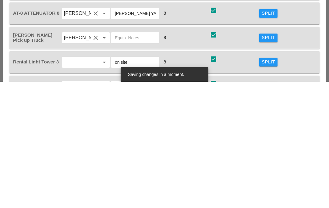
type input "560.70000008 - BRICK FACING"
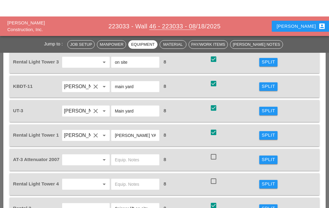
scroll to position [970, 0]
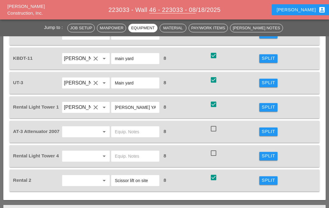
click at [228, 67] on div "KBDT-11 [PERSON_NAME] clear arrow_drop_down main yard 8 check_box check Split" at bounding box center [164, 58] width 310 height 22
click at [267, 58] on div "Split" at bounding box center [267, 58] width 13 height 7
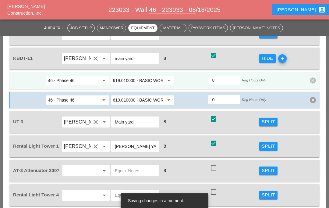
click at [140, 79] on input "619.010000 - BASIC WORK ZONE TRAFFIC CONTROL" at bounding box center [138, 80] width 51 height 10
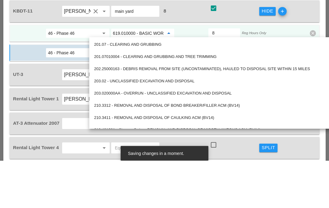
paste input "560.70000008 - BRICK FACING"
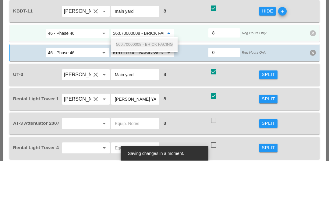
click at [144, 89] on span "560.70000008 - BRICK FACING" at bounding box center [144, 91] width 57 height 5
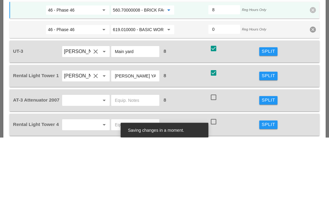
type input "560.70000008 - BRICK FACING"
click at [265, 118] on div "Split" at bounding box center [267, 121] width 13 height 7
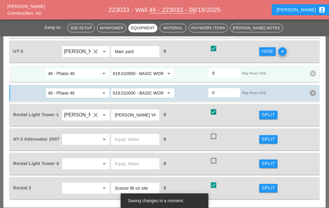
click at [146, 73] on input "619.010000 - BASIC WORK ZONE TRAFFIC CONTROL" at bounding box center [138, 73] width 51 height 10
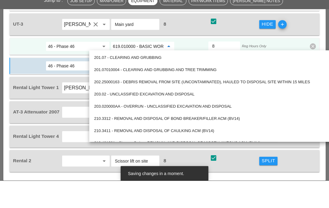
paste input "560.70000008 - BRICK FACING"
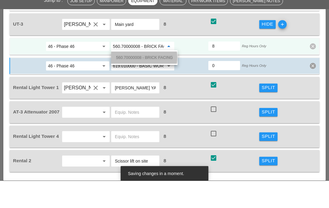
click at [144, 79] on div "560.70000008 - BRICK FACING" at bounding box center [144, 85] width 57 height 12
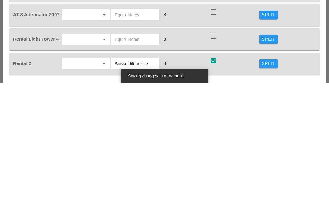
type input "560.70000008 - BRICK FACING"
click at [263, 184] on div "Split" at bounding box center [267, 187] width 13 height 7
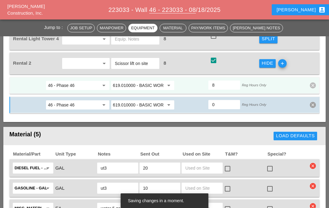
click at [140, 85] on input "619.010000 - BASIC WORK ZONE TRAFFIC CONTROL" at bounding box center [138, 85] width 51 height 10
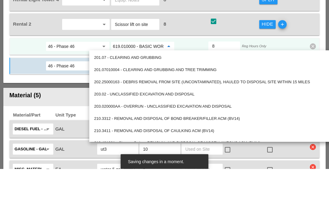
paste input "560.70000008 - BRICK FACING"
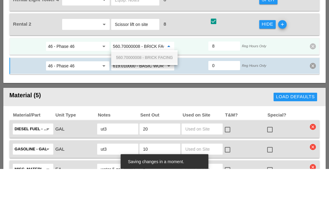
click at [139, 94] on span "560.70000008 - BRICK FACING" at bounding box center [144, 96] width 57 height 5
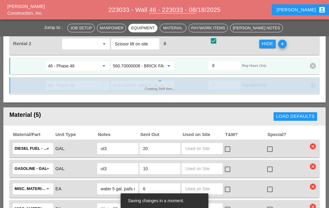
type input "560.70000008 - BRICK FACING"
click at [313, 85] on div "Creating Shift Item... 46 - Phase 46 arrow_drop_down 619.010000 - BASIC WORK ZO…" at bounding box center [164, 85] width 310 height 17
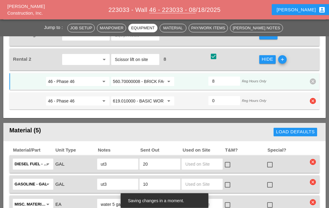
scroll to position [1133, 0]
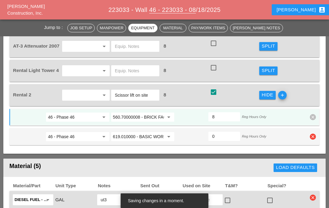
click at [311, 140] on div "46 - Phase 46 arrow_drop_down 619.010000 - BASIC WORK ZONE TRAFFIC CONTROL arro…" at bounding box center [164, 136] width 310 height 17
click at [312, 136] on icon "clear" at bounding box center [313, 136] width 6 height 6
click at [303, 124] on div "Confirm delete" at bounding box center [303, 121] width 30 height 7
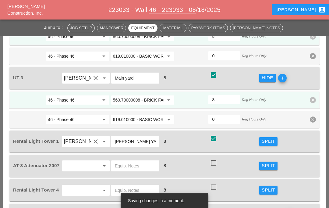
scroll to position [1013, 0]
click at [313, 119] on icon "clear" at bounding box center [313, 120] width 6 height 6
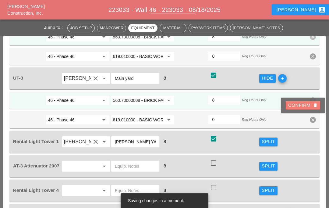
click at [303, 108] on div "Confirm delete" at bounding box center [303, 105] width 30 height 7
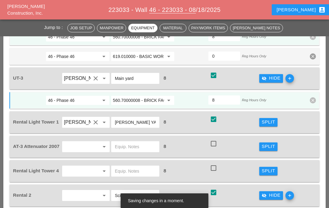
scroll to position [961, 0]
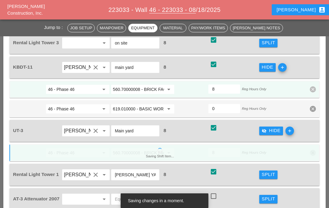
click at [313, 108] on icon "clear" at bounding box center [313, 109] width 6 height 6
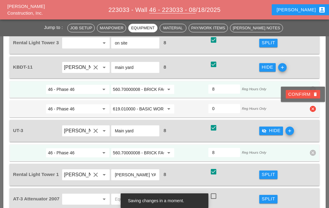
click at [304, 95] on div "Confirm delete" at bounding box center [303, 94] width 30 height 7
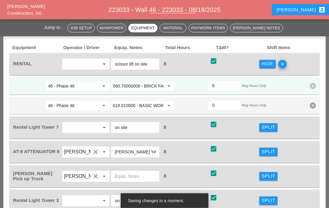
click at [312, 105] on icon "clear" at bounding box center [313, 106] width 6 height 6
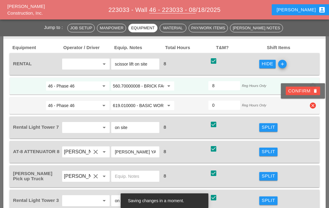
click at [303, 92] on div "Confirm delete" at bounding box center [303, 90] width 30 height 7
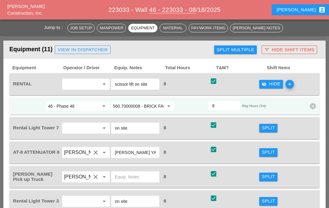
scroll to position [779, 0]
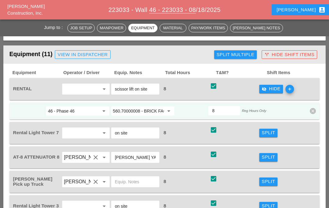
click at [267, 132] on div "Split" at bounding box center [267, 132] width 13 height 7
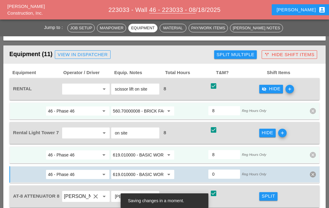
click at [142, 154] on input "619.010000 - BASIC WORK ZONE TRAFFIC CONTROL" at bounding box center [138, 155] width 51 height 10
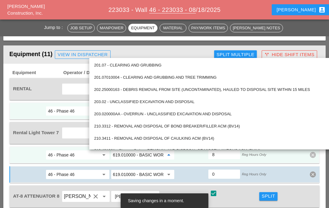
scroll to position [778, 0]
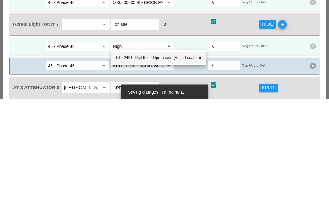
type input "Night"
click at [156, 163] on div "619.2401 - Night time Operations (Each Location)" at bounding box center [158, 166] width 85 height 7
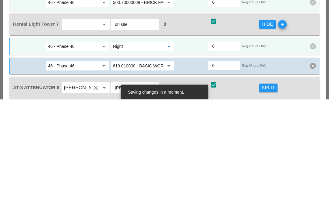
click at [140, 150] on input "Night" at bounding box center [138, 155] width 51 height 10
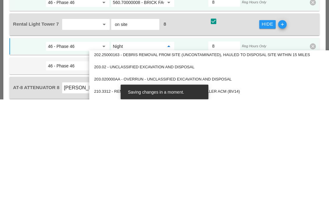
scroll to position [33, 0]
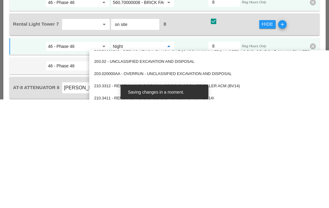
click at [197, 149] on div at bounding box center [191, 154] width 33 height 11
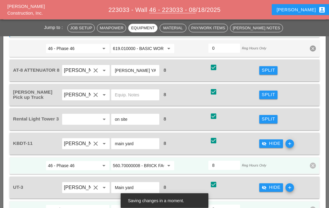
scroll to position [904, 0]
click at [264, 117] on div "Split" at bounding box center [267, 119] width 13 height 7
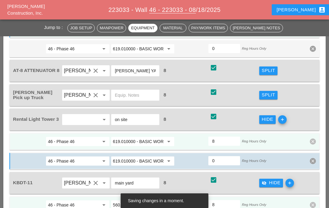
click at [136, 141] on input "619.010000 - BASIC WORK ZONE TRAFFIC CONTROL" at bounding box center [138, 141] width 51 height 10
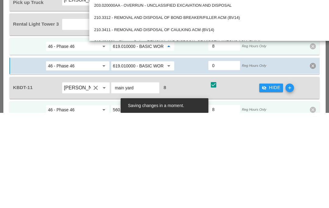
paste input "2401 - Nighttime Operations (Each Location)"
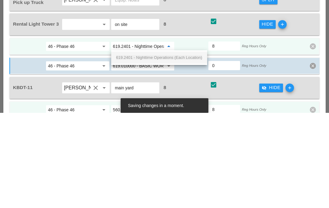
click at [142, 150] on span "619.2401 - Nighttime Operations (Each Location)" at bounding box center [159, 152] width 86 height 5
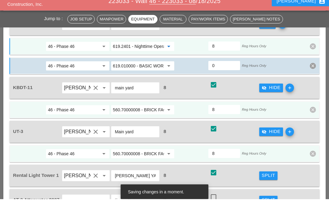
scroll to position [990, 0]
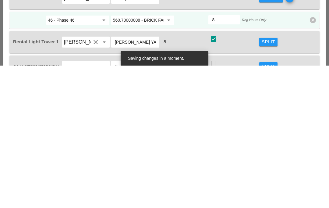
type input "619.2401 - Nighttime Operations (Each Location)"
click at [263, 181] on div "Split" at bounding box center [267, 184] width 13 height 7
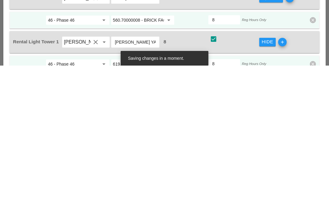
scroll to position [1133, 0]
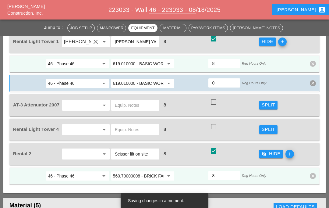
click at [145, 64] on input "619.010000 - BASIC WORK ZONE TRAFFIC CONTROL" at bounding box center [138, 64] width 51 height 10
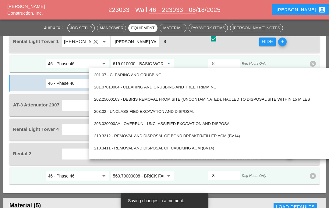
scroll to position [1132, 0]
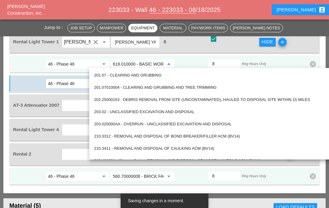
paste input "2401 - Nighttime Operations (Each Location)"
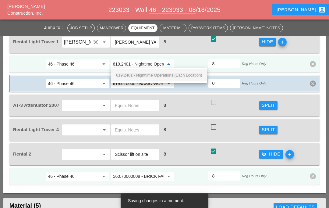
click at [146, 76] on span "619.2401 - Nighttime Operations (Each Location)" at bounding box center [159, 75] width 86 height 5
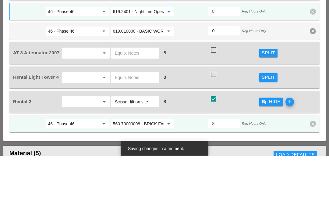
type input "619.2401 - Nighttime Operations (Each Location)"
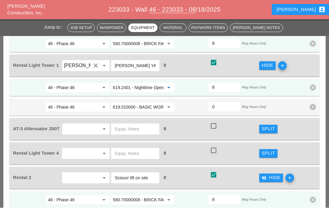
click at [313, 107] on icon "clear" at bounding box center [313, 107] width 6 height 6
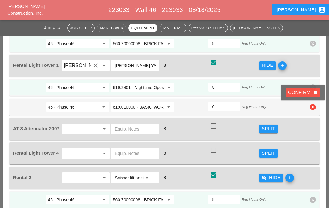
click at [308, 93] on div "Confirm delete" at bounding box center [303, 92] width 30 height 7
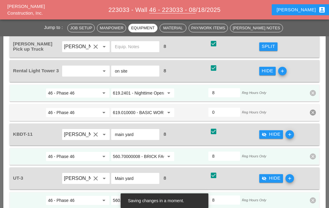
scroll to position [949, 0]
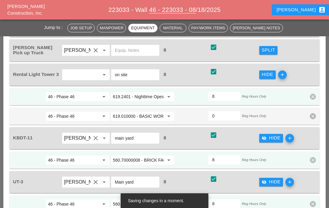
click at [313, 116] on icon "clear" at bounding box center [313, 116] width 6 height 6
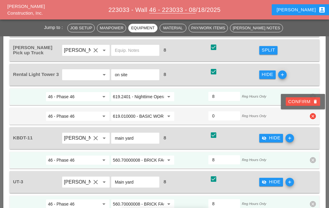
click at [299, 102] on div "Confirm delete" at bounding box center [303, 101] width 30 height 7
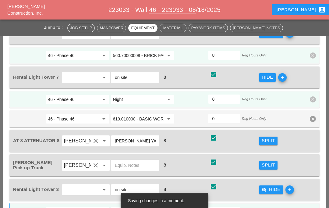
scroll to position [833, 0]
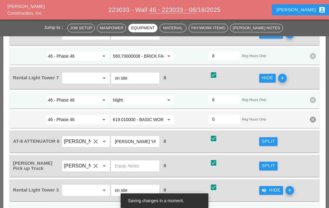
click at [312, 119] on icon "clear" at bounding box center [313, 119] width 6 height 6
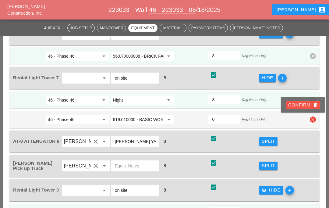
click at [298, 107] on div "Confirm delete" at bounding box center [303, 104] width 30 height 7
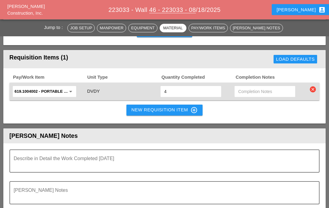
scroll to position [1380, 0]
click at [124, 165] on textarea "Describe in Detail the Work Completed Today" at bounding box center [162, 164] width 296 height 15
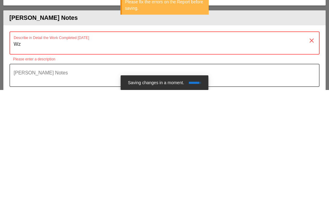
type textarea "W"
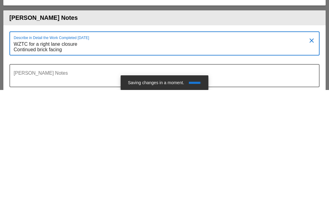
scroll to position [0, 0]
type textarea "WZTC for a right lane closure Continued brick facing operation"
click at [35, 190] on textarea "Foreman's Notes" at bounding box center [162, 197] width 296 height 15
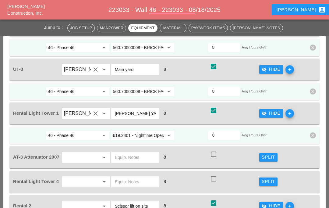
scroll to position [1012, 0]
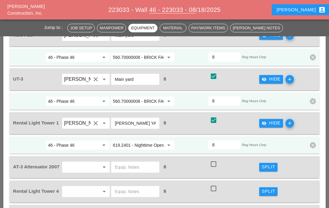
type textarea "Scaffolding system was removed"
click at [213, 165] on div at bounding box center [213, 164] width 10 height 10
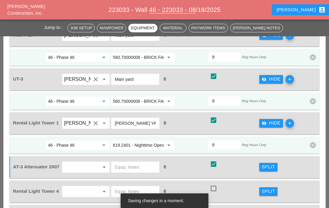
click at [89, 166] on input "text" at bounding box center [77, 167] width 27 height 10
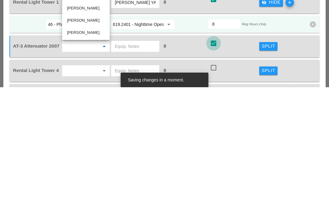
click at [215, 159] on div at bounding box center [213, 164] width 10 height 10
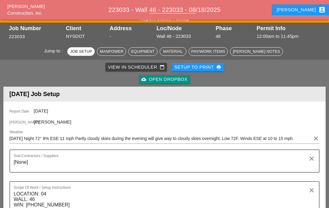
scroll to position [0, 0]
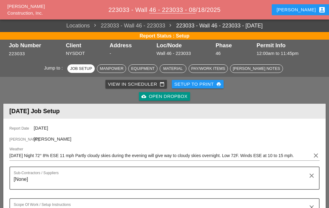
click at [300, 10] on div "Luca account_box" at bounding box center [300, 9] width 49 height 7
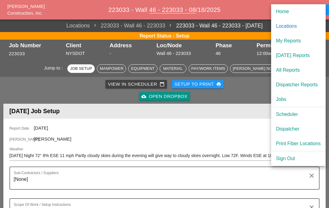
click at [287, 115] on div "Scheduler" at bounding box center [298, 114] width 45 height 7
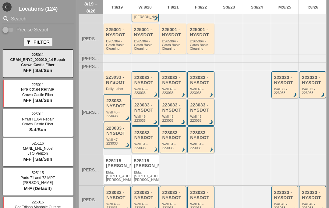
scroll to position [67, 0]
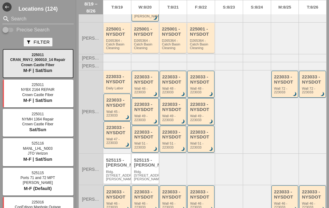
click at [12, 32] on input "Precise Search" at bounding box center [8, 29] width 12 height 7
checkbox input "true"
click at [26, 18] on input "Search" at bounding box center [38, 19] width 54 height 10
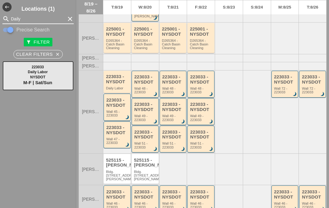
type input "Daily"
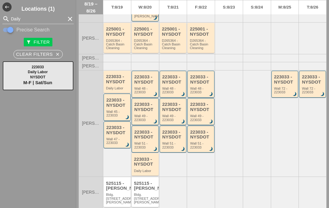
click at [142, 141] on div "Wall 51 - 223033" at bounding box center [145, 145] width 23 height 8
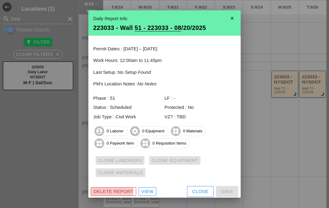
click at [124, 190] on div "Delete Report" at bounding box center [113, 191] width 40 height 7
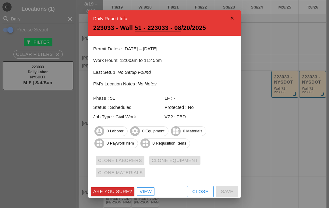
click at [123, 192] on div "Are you sure?" at bounding box center [112, 191] width 39 height 7
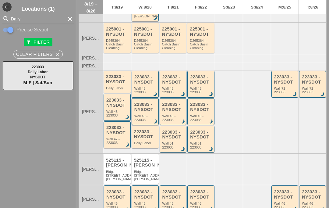
click at [147, 114] on div "Wall 49 - 223033" at bounding box center [145, 118] width 23 height 8
click at [148, 115] on div "Wall 49 - 223033" at bounding box center [145, 118] width 23 height 8
click at [145, 114] on div "Wall 49 - 223033" at bounding box center [145, 118] width 23 height 8
click at [144, 106] on div "223033 - NYSDOT" at bounding box center [145, 107] width 23 height 10
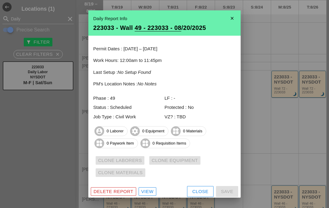
click at [123, 192] on div "Delete Report" at bounding box center [113, 191] width 40 height 7
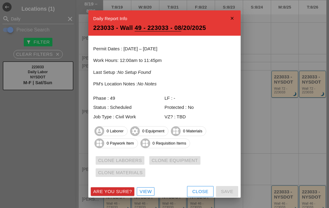
click at [124, 191] on div "Are you sure?" at bounding box center [112, 191] width 39 height 7
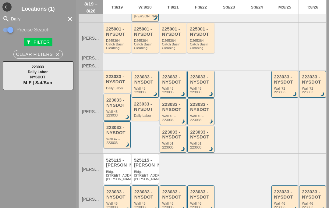
click at [150, 82] on div "223033 - NYSDOT" at bounding box center [145, 79] width 23 height 10
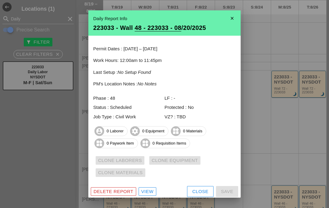
click at [122, 190] on div "Delete Report" at bounding box center [113, 191] width 40 height 7
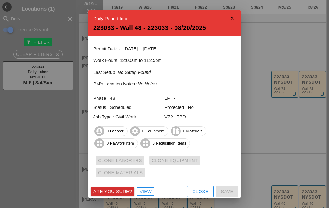
click at [124, 189] on div "Are you sure?" at bounding box center [112, 191] width 39 height 7
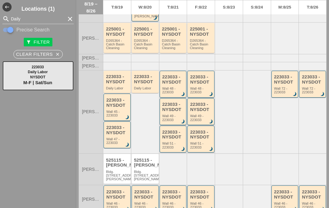
click at [25, 20] on input "Daily" at bounding box center [38, 19] width 54 height 10
type input "D"
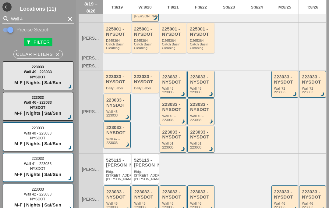
type input "Wall 45"
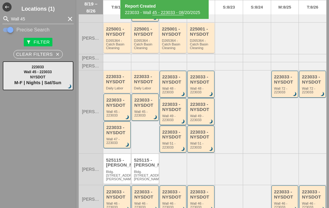
type input "Wall 45"
click at [143, 86] on div "Daily Labor" at bounding box center [145, 88] width 23 height 4
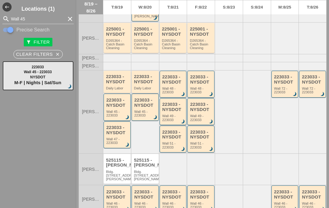
click at [144, 83] on div "223033 - NYSDOT" at bounding box center [145, 79] width 23 height 10
click at [121, 86] on div "Daily Labor" at bounding box center [117, 88] width 23 height 4
click at [113, 82] on div "223033 - NYSDOT" at bounding box center [117, 79] width 23 height 10
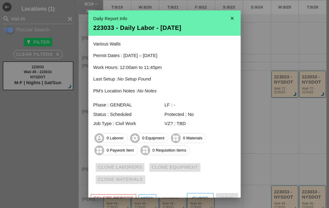
scroll to position [6, 0]
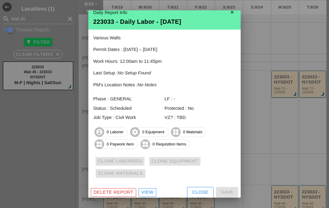
click at [199, 191] on div "Close" at bounding box center [200, 191] width 16 height 7
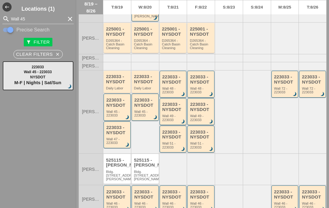
click at [118, 79] on div "223033 - NYSDOT" at bounding box center [117, 79] width 23 height 10
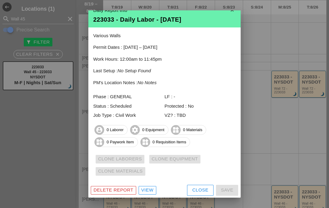
scroll to position [7, 0]
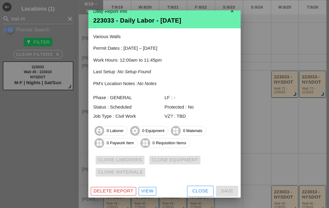
click at [200, 189] on div "Close" at bounding box center [200, 190] width 16 height 7
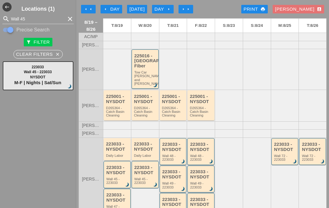
scroll to position [0, 0]
click at [119, 10] on div "arrow_left Day" at bounding box center [111, 9] width 17 height 7
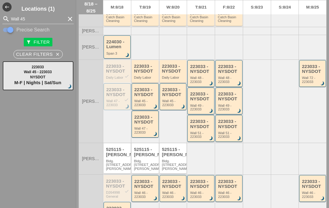
scroll to position [94, 0]
click at [147, 123] on div "223033 - NYSDOT" at bounding box center [145, 120] width 23 height 10
click at [147, 127] on div "Wall 47 - 223033" at bounding box center [145, 131] width 23 height 8
click at [144, 128] on div "Wall 47 - 223033" at bounding box center [145, 131] width 23 height 8
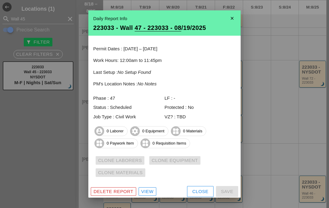
click at [121, 192] on div "Delete Report" at bounding box center [113, 191] width 40 height 7
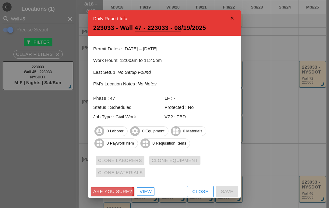
click at [128, 190] on div "Are you sure?" at bounding box center [112, 191] width 39 height 7
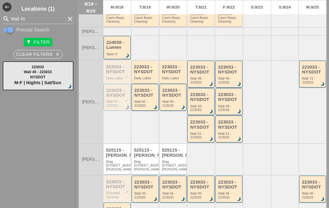
click at [142, 68] on div "223033 - NYSDOT" at bounding box center [145, 69] width 23 height 10
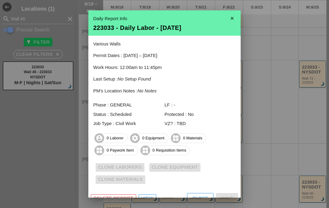
click at [122, 195] on div "Delete Report" at bounding box center [113, 198] width 40 height 7
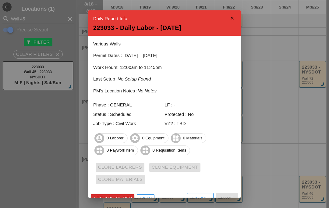
click at [125, 196] on div "Are you sure?" at bounding box center [112, 198] width 39 height 7
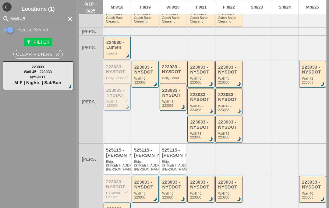
click at [117, 70] on div "223033 - NYSDOT check" at bounding box center [117, 69] width 23 height 10
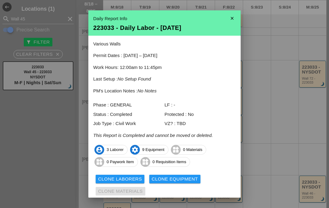
click at [135, 176] on div "Clone Laborers" at bounding box center [120, 178] width 44 height 7
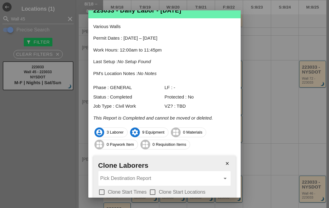
scroll to position [18, 0]
click at [101, 191] on div at bounding box center [101, 191] width 10 height 10
click at [157, 191] on div at bounding box center [152, 191] width 10 height 10
click at [150, 177] on input "Pick Destination Report" at bounding box center [160, 178] width 120 height 10
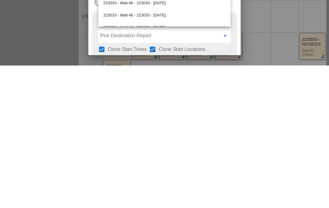
scroll to position [26, 0]
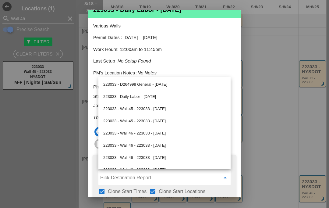
click at [164, 110] on div "223033 - Wall 45 - 223033 - [DATE]" at bounding box center [164, 108] width 122 height 7
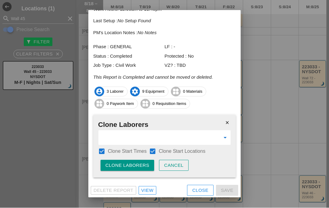
scroll to position [57, 0]
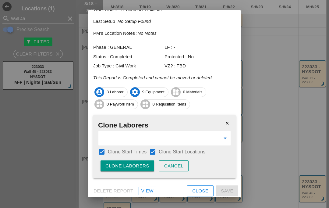
click at [139, 166] on div "Clone Laborers" at bounding box center [127, 166] width 44 height 7
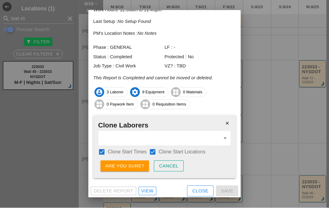
click at [139, 165] on div "Are you sure?" at bounding box center [124, 166] width 39 height 7
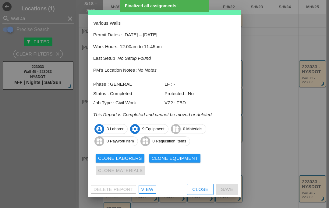
scroll to position [19, 0]
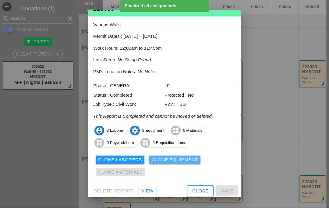
click at [167, 157] on div "Clone Equipment" at bounding box center [175, 159] width 46 height 7
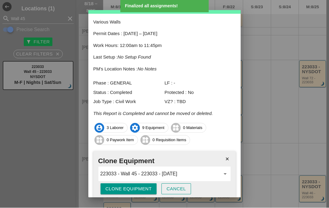
scroll to position [25, 0]
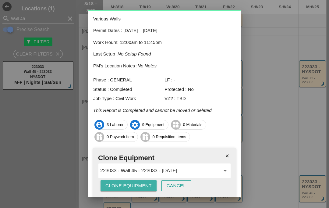
click at [141, 184] on div "Clone Equipment" at bounding box center [128, 185] width 46 height 7
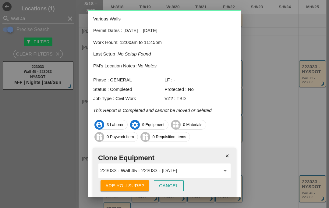
click at [140, 184] on div "Are you sure?" at bounding box center [124, 185] width 39 height 7
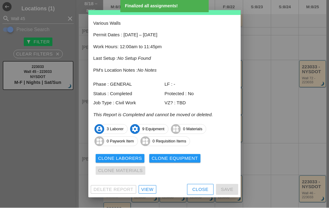
scroll to position [19, 0]
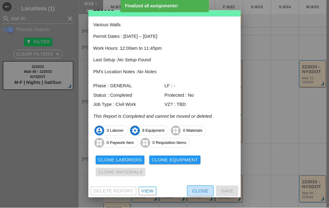
click at [202, 190] on div "Close" at bounding box center [200, 191] width 16 height 7
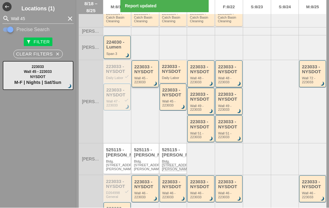
click at [143, 76] on div "Wall 45 - 223033" at bounding box center [145, 80] width 23 height 8
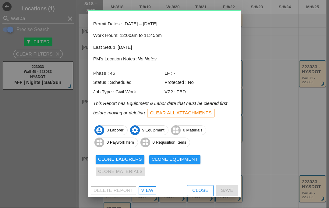
scroll to position [24, 0]
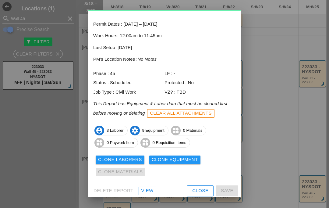
click at [143, 187] on div "View" at bounding box center [147, 190] width 12 height 7
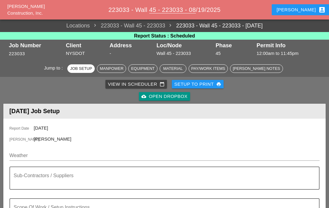
click at [127, 84] on div "View in Scheduler calendar_today" at bounding box center [136, 84] width 57 height 7
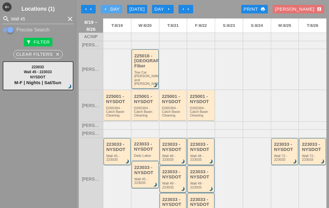
click at [117, 9] on div "arrow_left Day" at bounding box center [111, 9] width 17 height 7
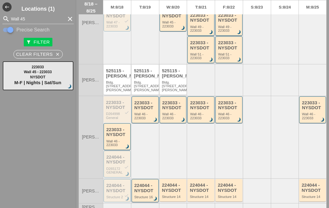
scroll to position [172, 0]
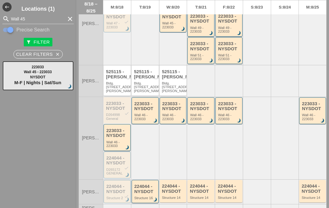
click at [144, 113] on div "Wall 46 - 223033" at bounding box center [145, 117] width 23 height 8
click at [139, 105] on div "223033 - NYSDOT" at bounding box center [145, 106] width 23 height 10
click at [147, 113] on div "Wall 46 - 223033" at bounding box center [145, 117] width 23 height 8
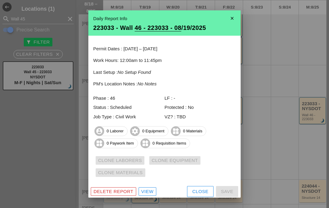
click at [200, 191] on div "Close" at bounding box center [200, 191] width 16 height 7
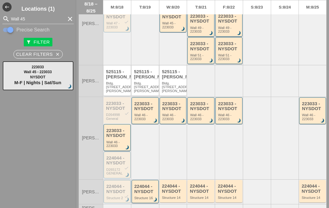
click at [116, 140] on div "Wall 46 - 223033" at bounding box center [117, 144] width 23 height 8
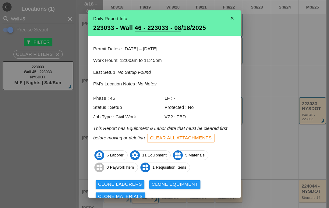
click at [133, 182] on div "Clone Laborers" at bounding box center [120, 184] width 44 height 7
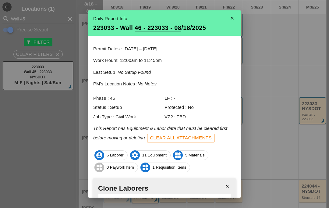
scroll to position [32, 0]
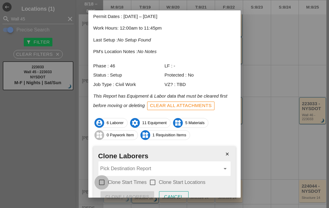
click at [101, 181] on div at bounding box center [101, 182] width 10 height 10
click at [153, 182] on div at bounding box center [152, 182] width 10 height 10
click at [146, 167] on input "Pick Destination Report" at bounding box center [160, 168] width 120 height 10
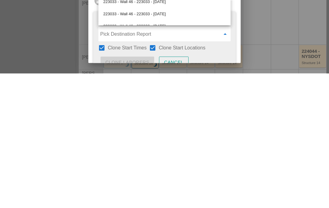
scroll to position [26, 0]
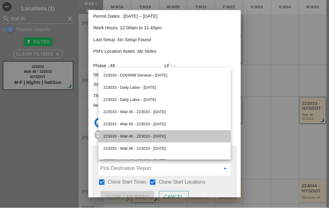
click at [165, 138] on div "223033 - Wall 46 - 223033 - [DATE]" at bounding box center [164, 136] width 122 height 7
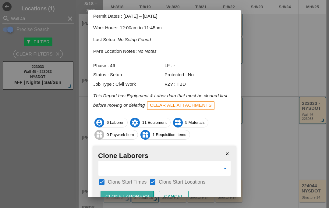
click at [140, 193] on div "Clone Laborers" at bounding box center [127, 196] width 44 height 7
click at [140, 194] on div "Are you sure?" at bounding box center [124, 196] width 39 height 7
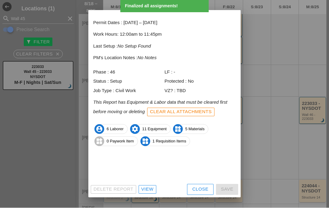
scroll to position [24, 0]
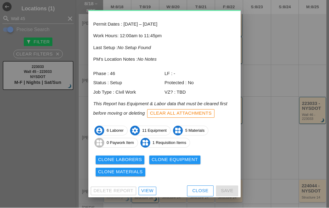
click at [133, 156] on div "Clone Laborers" at bounding box center [120, 159] width 44 height 7
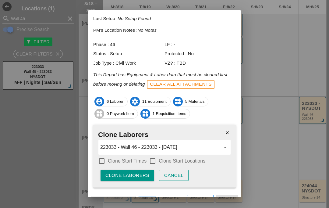
scroll to position [54, 0]
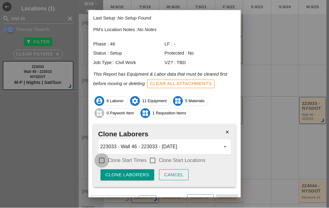
click at [105, 157] on div at bounding box center [101, 160] width 10 height 10
click at [154, 155] on div at bounding box center [152, 160] width 10 height 10
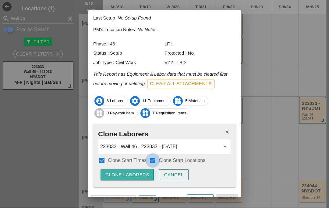
click at [141, 171] on div "Clone Laborers" at bounding box center [127, 174] width 44 height 7
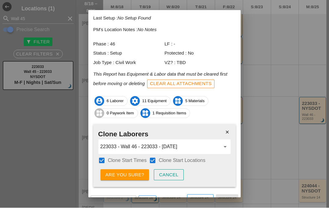
click at [134, 172] on div "Are you sure?" at bounding box center [124, 174] width 39 height 7
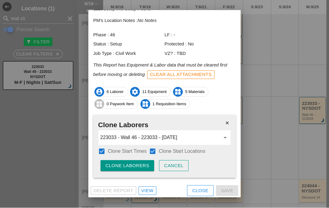
scroll to position [63, 0]
click at [228, 120] on icon "close" at bounding box center [227, 123] width 12 height 12
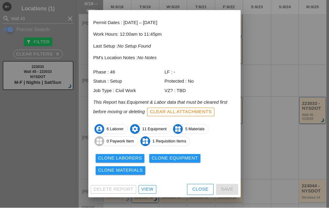
scroll to position [24, 0]
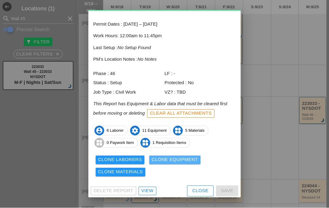
click at [181, 161] on div "Clone Equipment" at bounding box center [175, 159] width 46 height 7
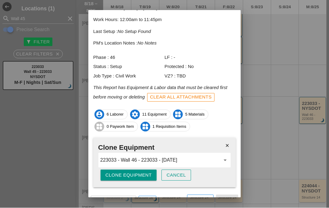
scroll to position [42, 0]
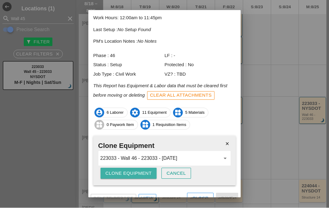
click at [143, 170] on div "Clone Equipment" at bounding box center [128, 173] width 46 height 7
click at [141, 172] on div "Are you sure?" at bounding box center [124, 173] width 39 height 7
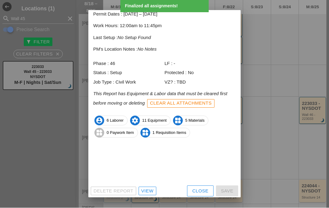
scroll to position [24, 0]
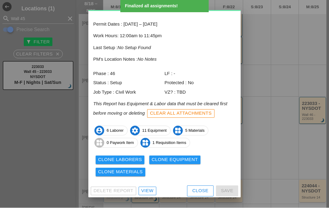
click at [135, 170] on div "Clone Materials" at bounding box center [120, 171] width 45 height 7
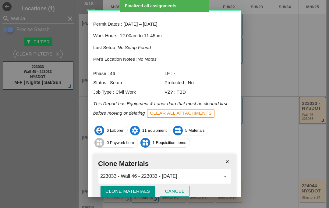
scroll to position [0, 0]
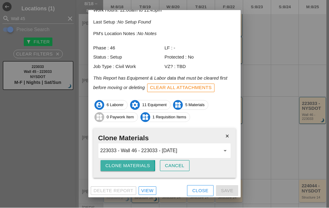
click at [142, 162] on div "Clone Materials" at bounding box center [127, 165] width 45 height 7
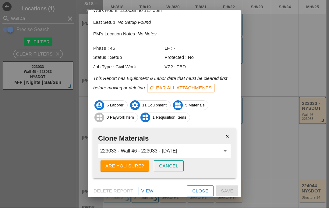
click at [139, 165] on div "Are you sure?" at bounding box center [124, 166] width 39 height 7
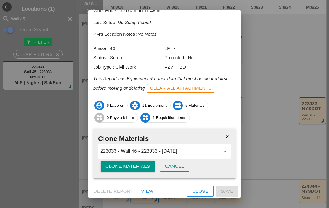
click at [205, 188] on div "Close" at bounding box center [200, 191] width 16 height 7
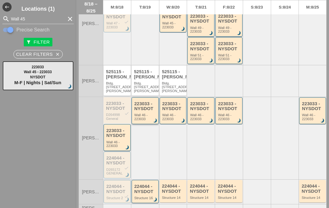
click at [149, 117] on div "Wall 46 - 223033" at bounding box center [145, 117] width 23 height 8
click at [141, 108] on div "223033 - NYSDOT" at bounding box center [145, 106] width 23 height 10
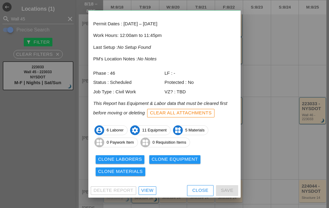
scroll to position [24, 0]
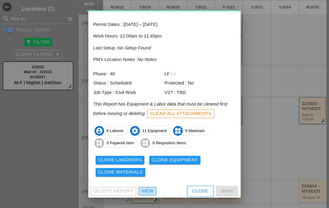
click at [148, 189] on div "View" at bounding box center [147, 190] width 12 height 7
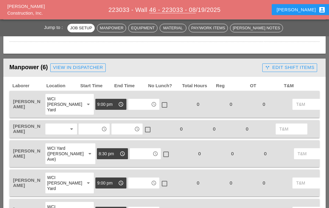
scroll to position [312, 0]
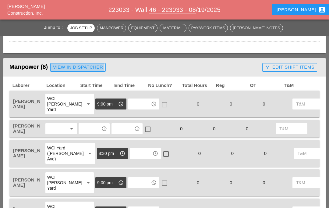
click at [74, 64] on div "View in Dispatcher" at bounding box center [78, 67] width 50 height 7
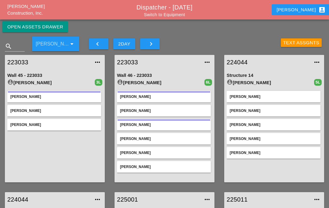
click at [51, 22] on button "Open Assets Drawer" at bounding box center [34, 26] width 65 height 11
